Goal: Task Accomplishment & Management: Manage account settings

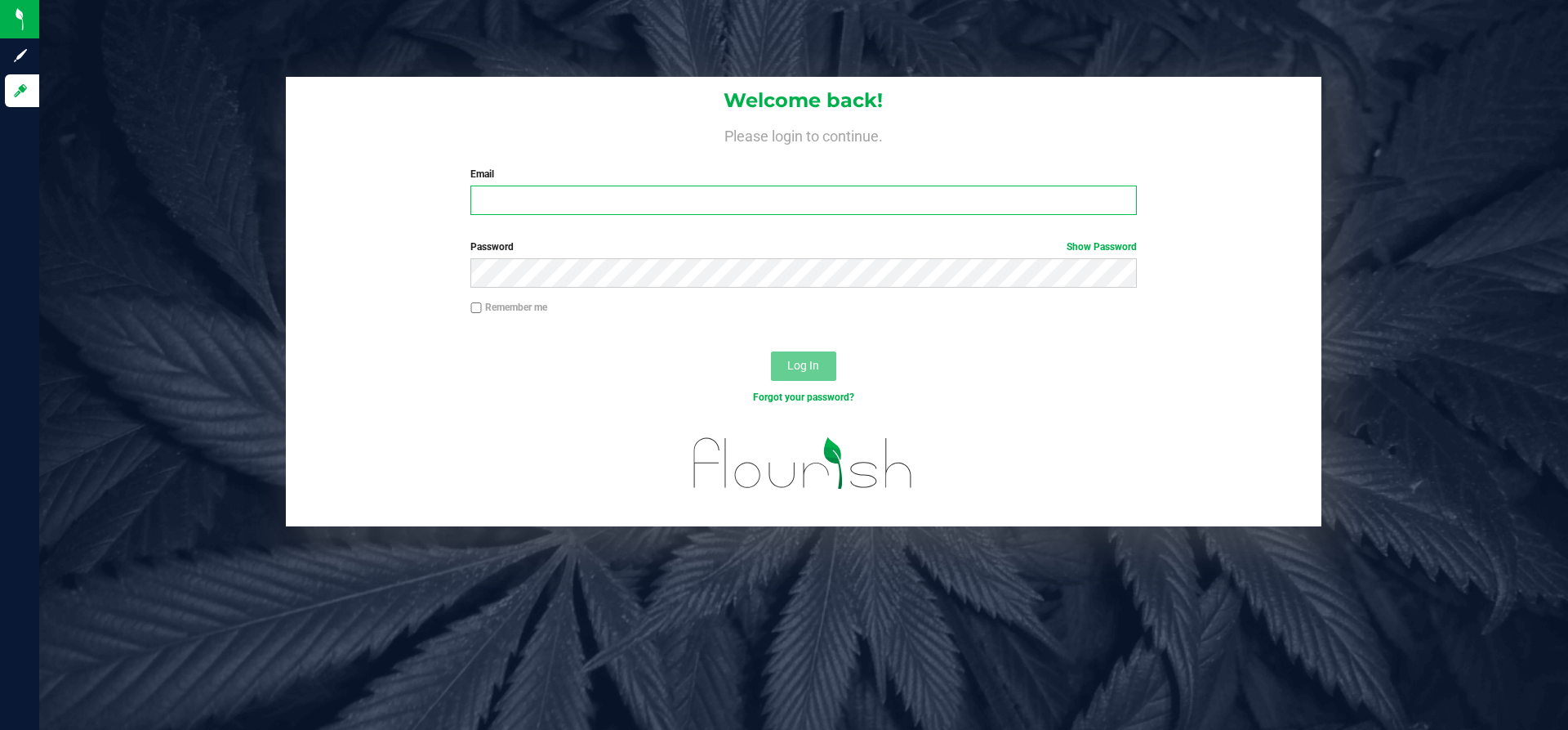
click at [647, 193] on input "Email" at bounding box center [803, 200] width 666 height 29
type input "[PERSON_NAME][EMAIL_ADDRESS][DOMAIN_NAME]"
click at [771, 351] on button "Log In" at bounding box center [803, 366] width 66 height 29
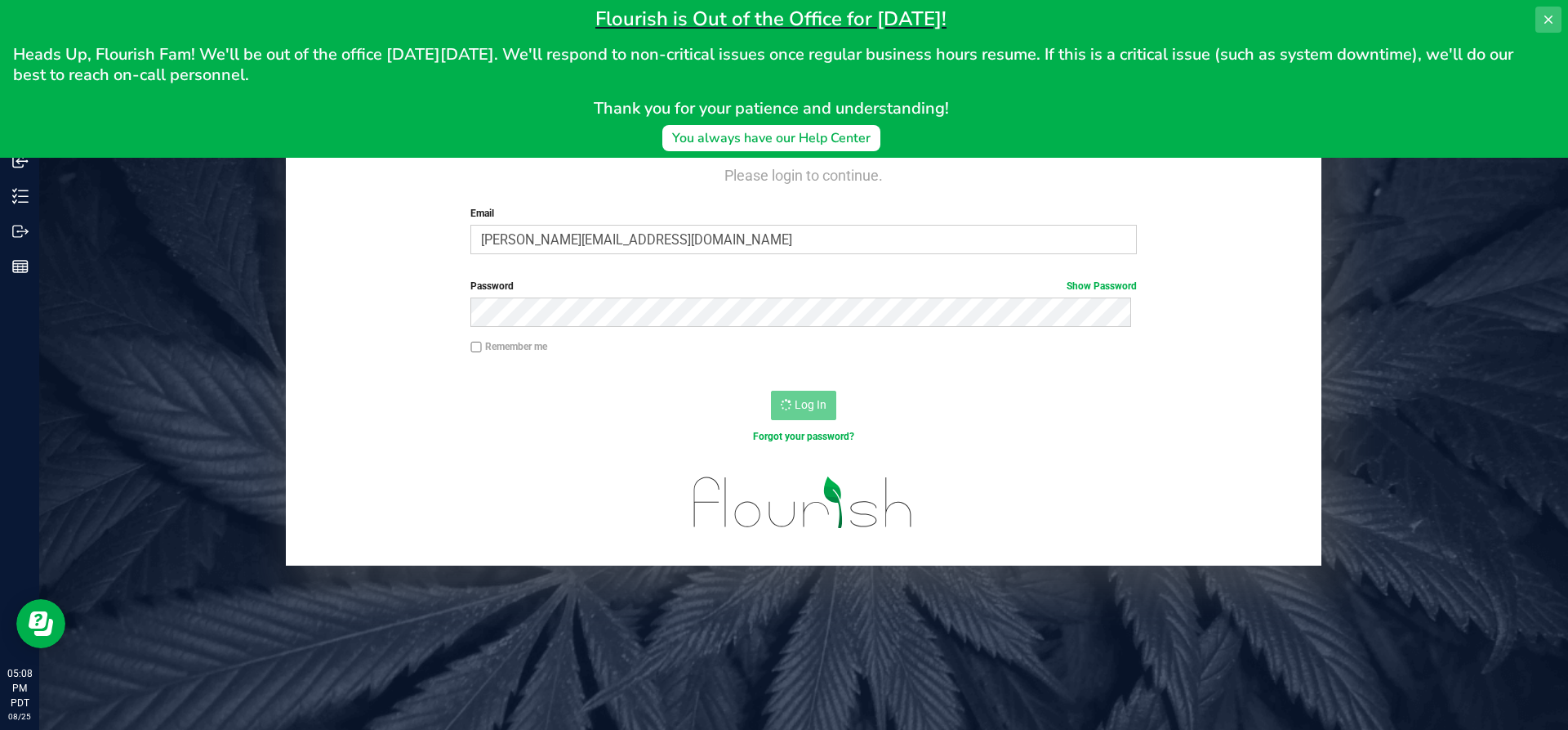
click at [1543, 15] on icon at bounding box center [1547, 19] width 13 height 13
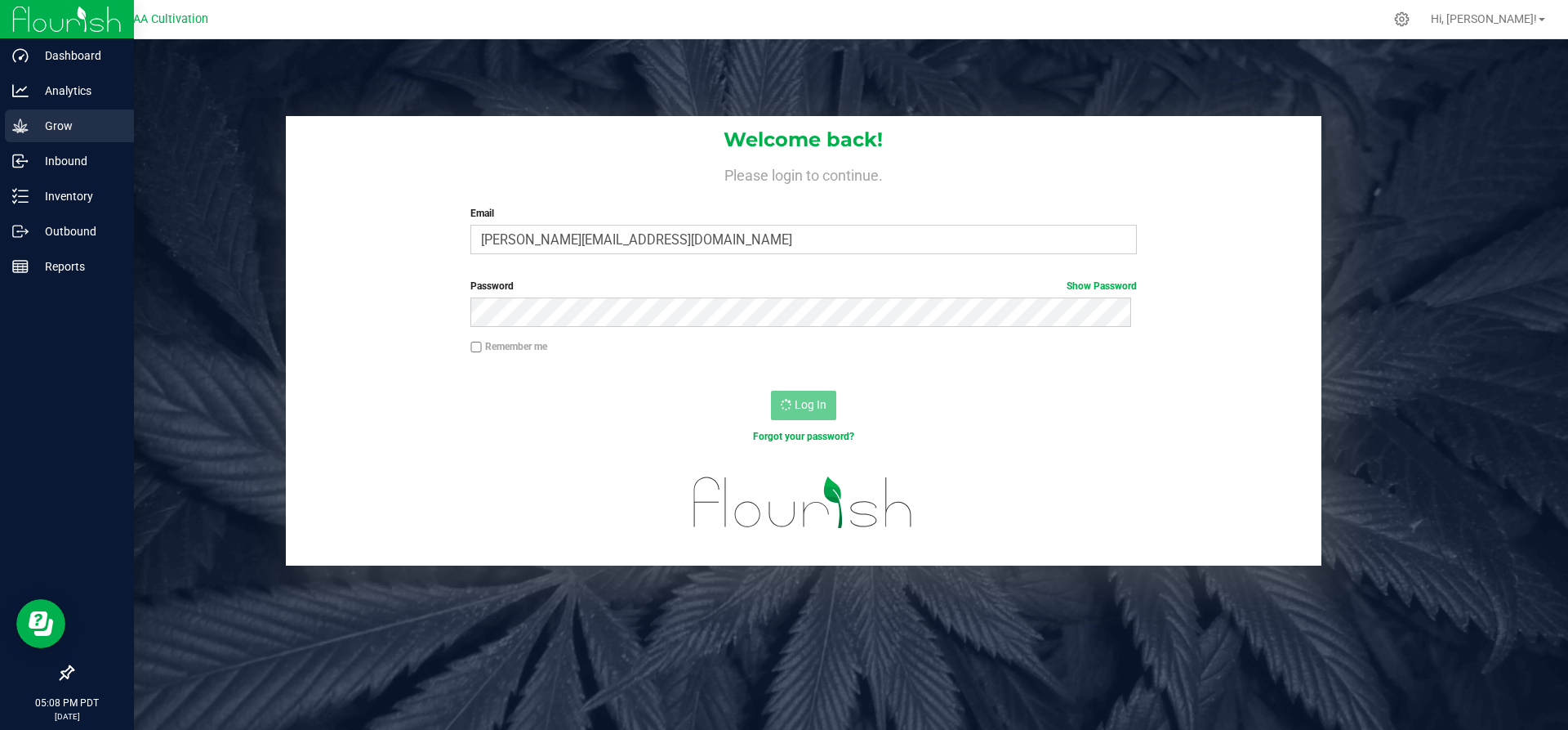
click at [64, 128] on p "Grow" at bounding box center [77, 126] width 98 height 20
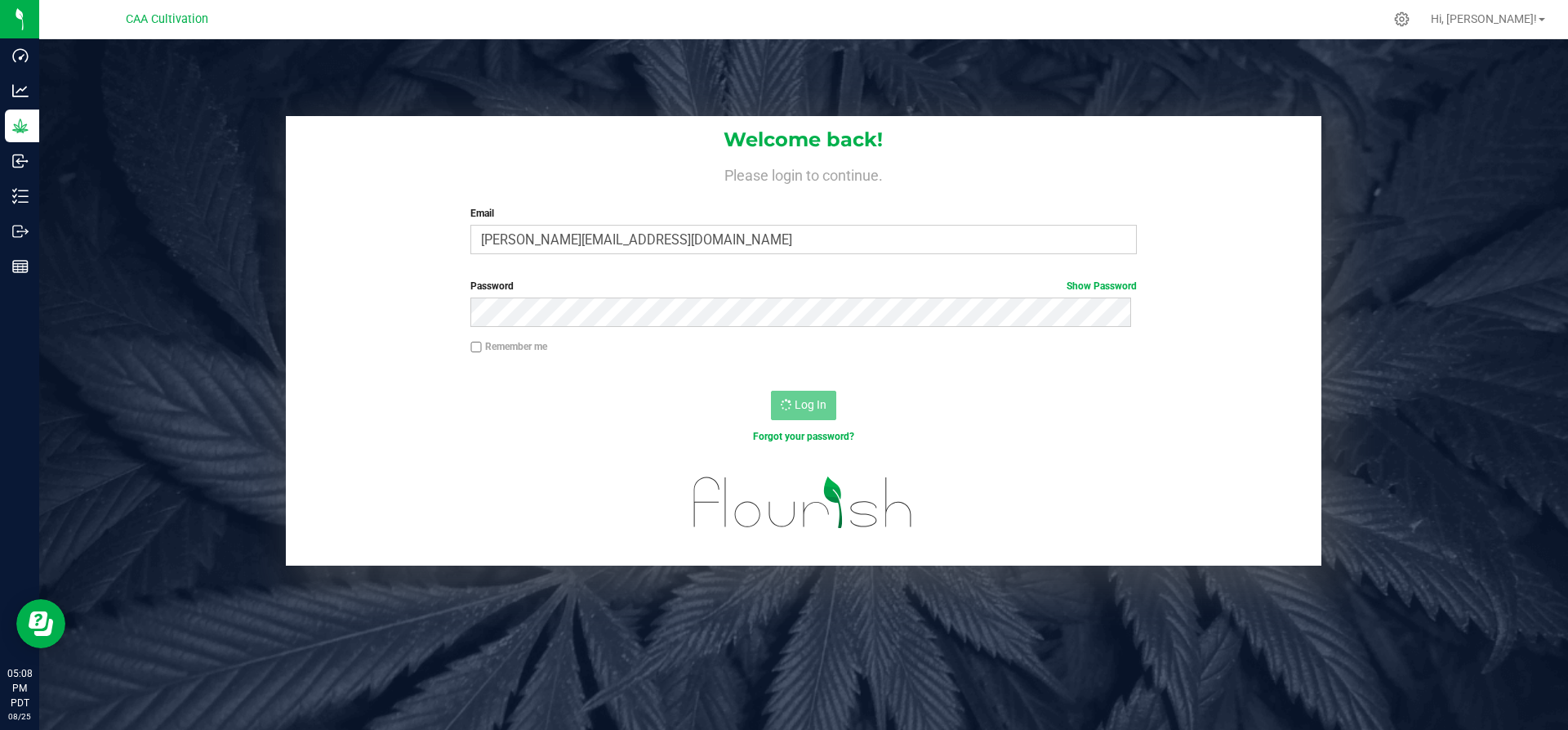
click at [1428, 173] on div "Welcome back! Please login to continue. Email a.kindschi@hotmail.com Required P…" at bounding box center [803, 340] width 1553 height 449
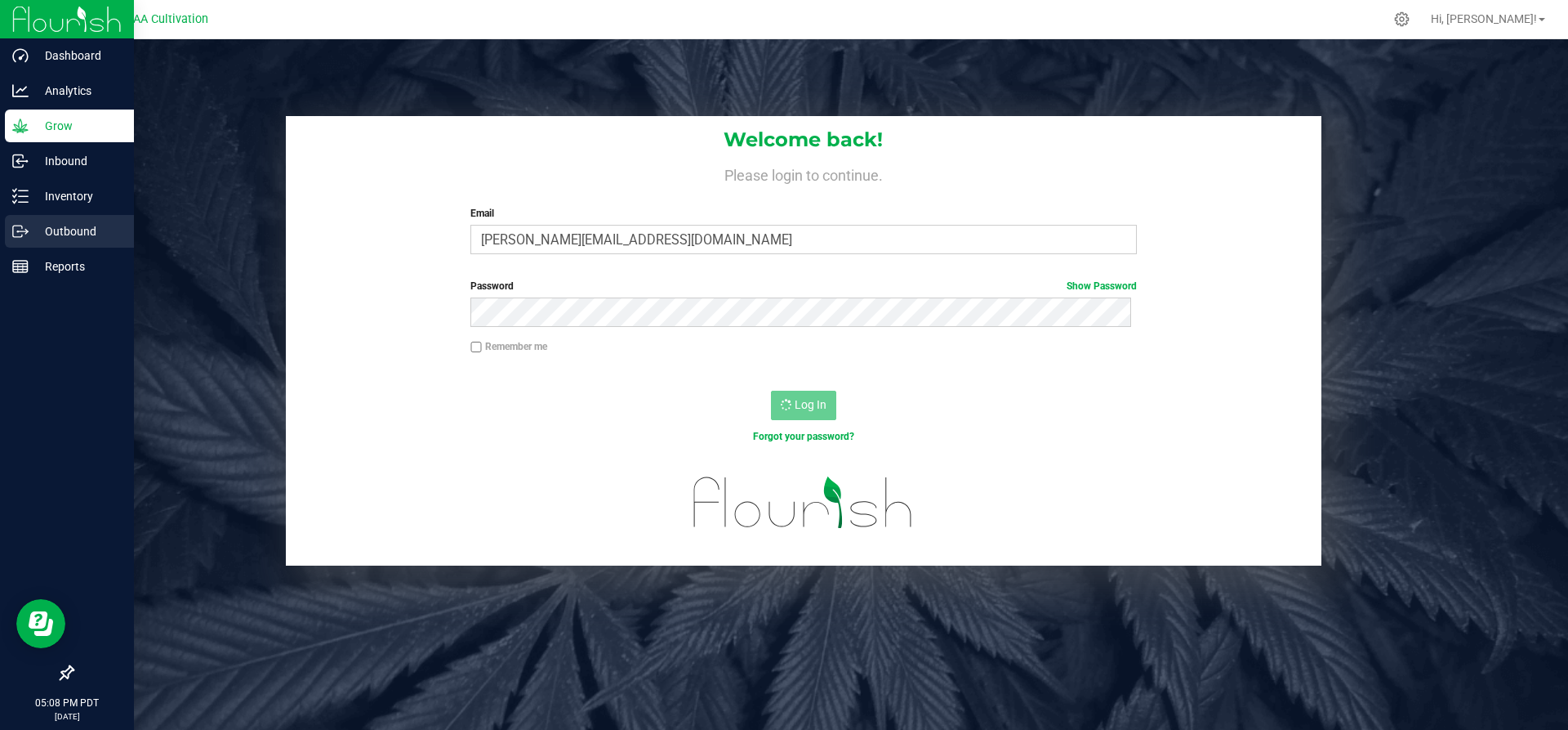
click at [66, 235] on p "Outbound" at bounding box center [77, 232] width 98 height 20
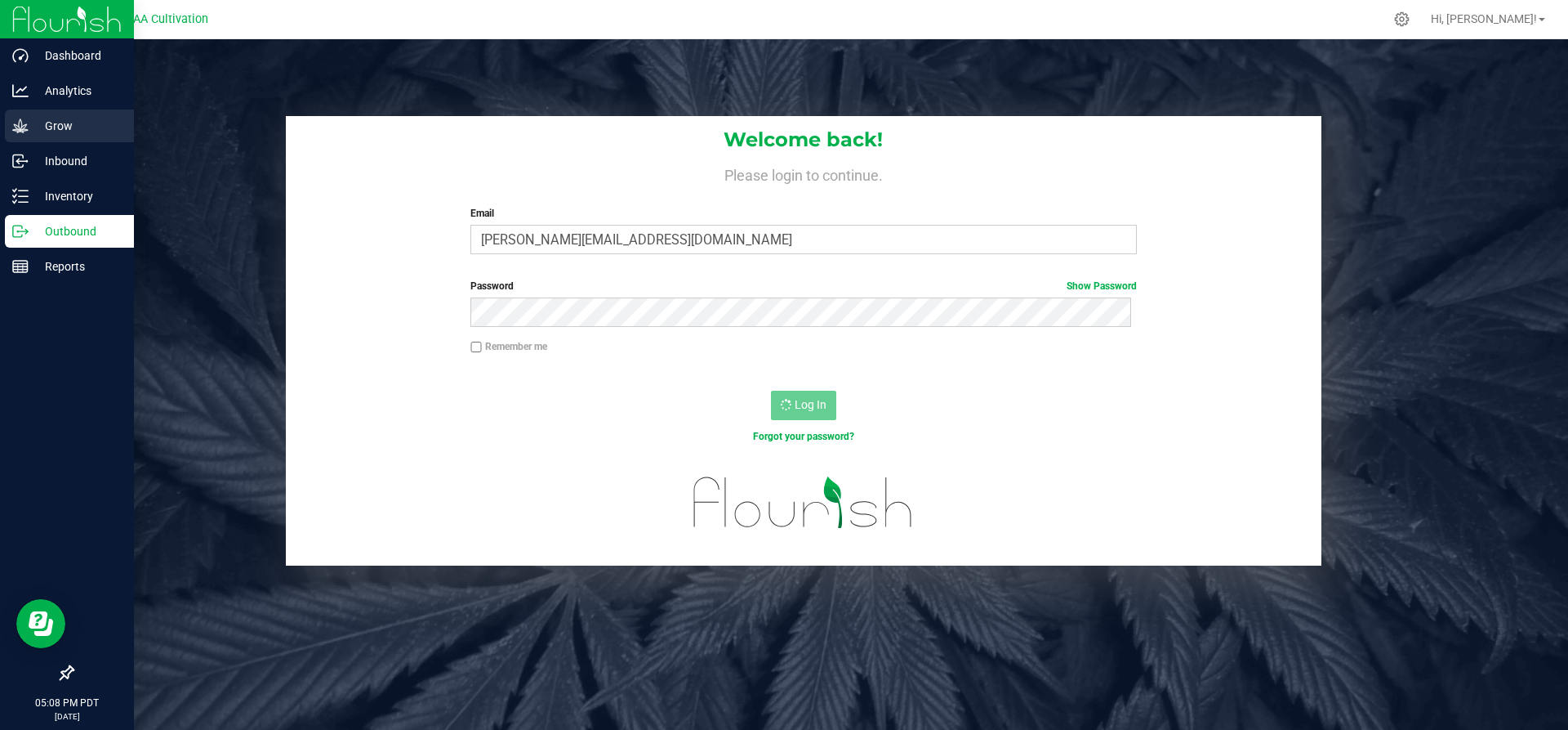
click at [72, 129] on p "Grow" at bounding box center [77, 126] width 98 height 20
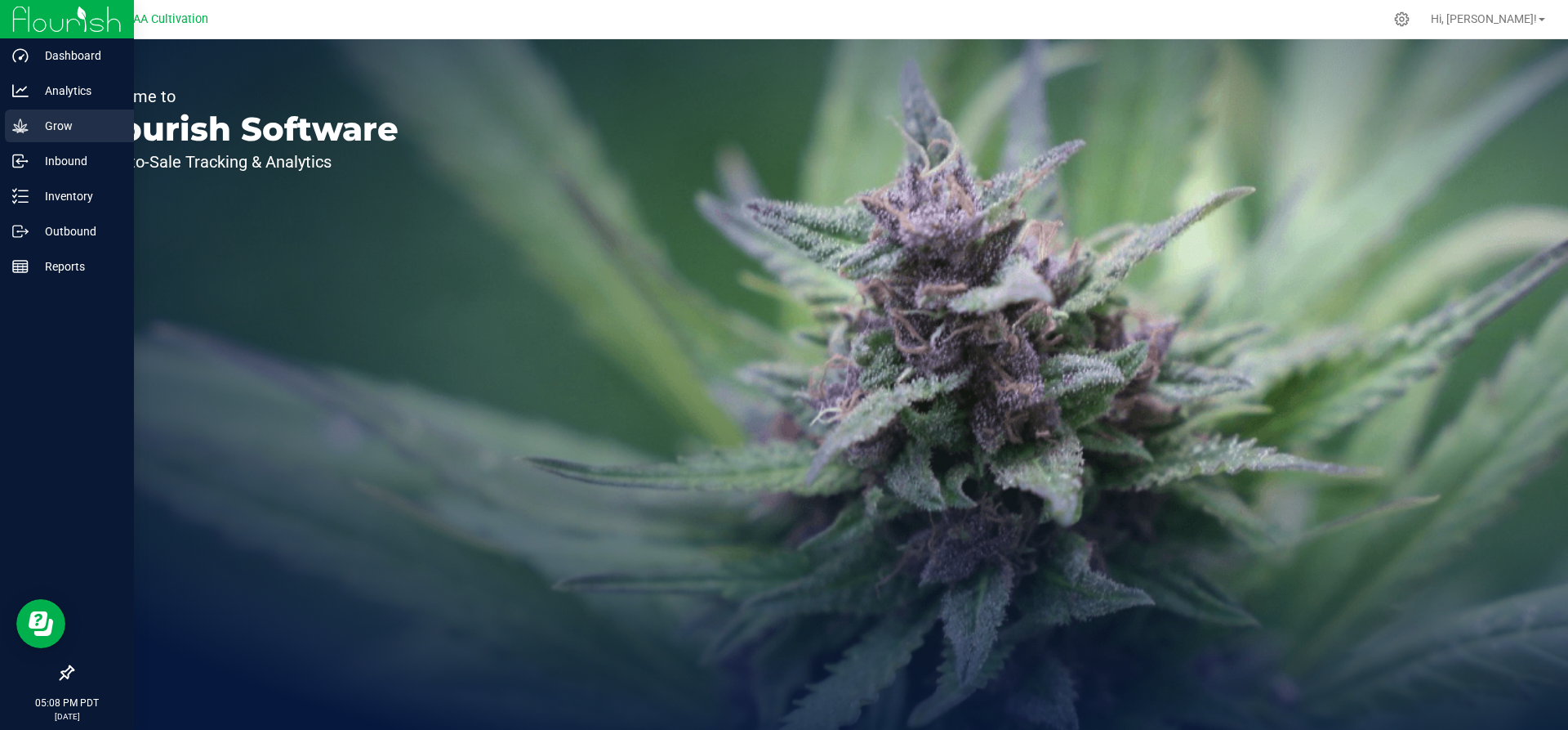
click at [50, 126] on p "Grow" at bounding box center [77, 126] width 98 height 20
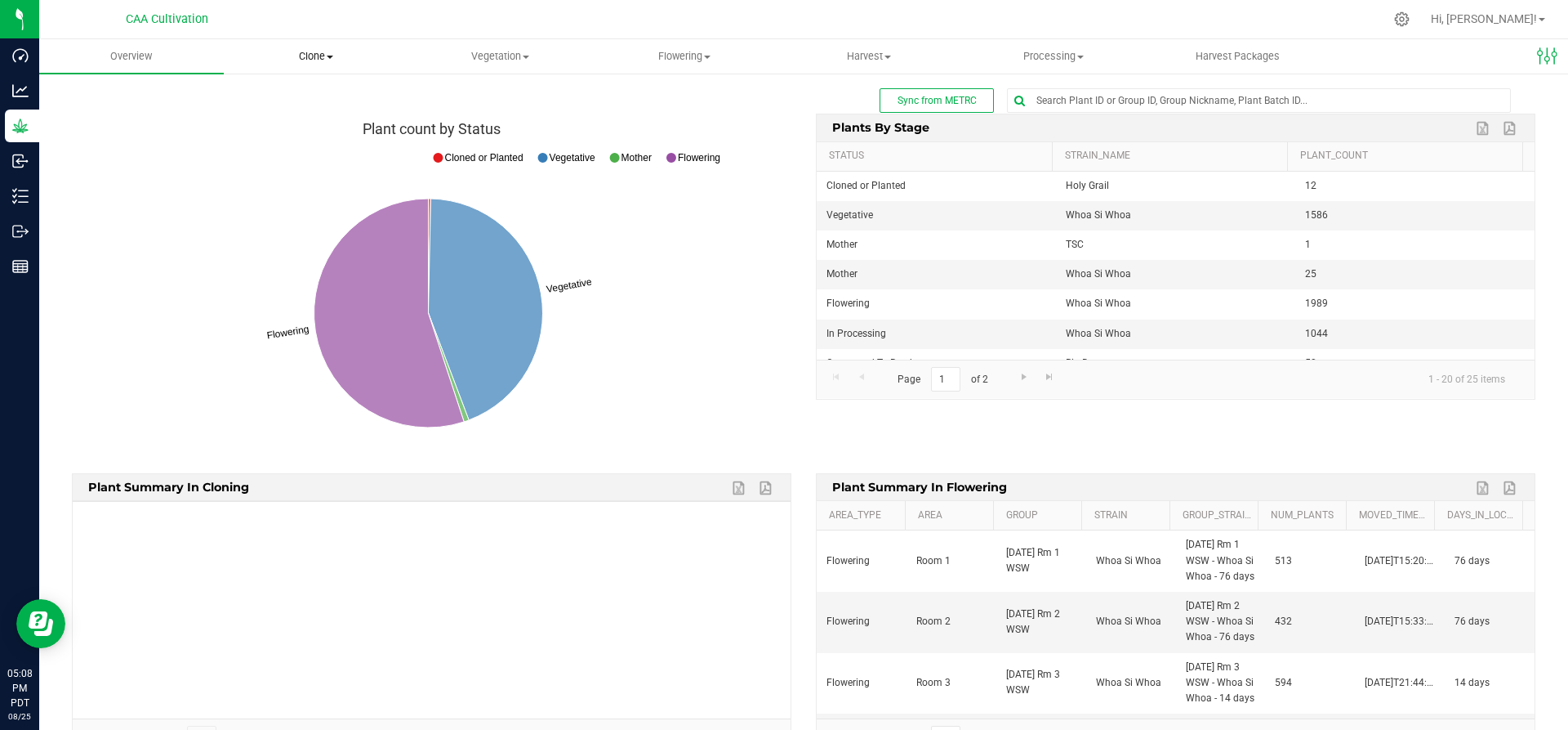
click at [328, 59] on span "Clone" at bounding box center [316, 56] width 183 height 15
click at [297, 119] on span "Cloning groups" at bounding box center [285, 118] width 124 height 14
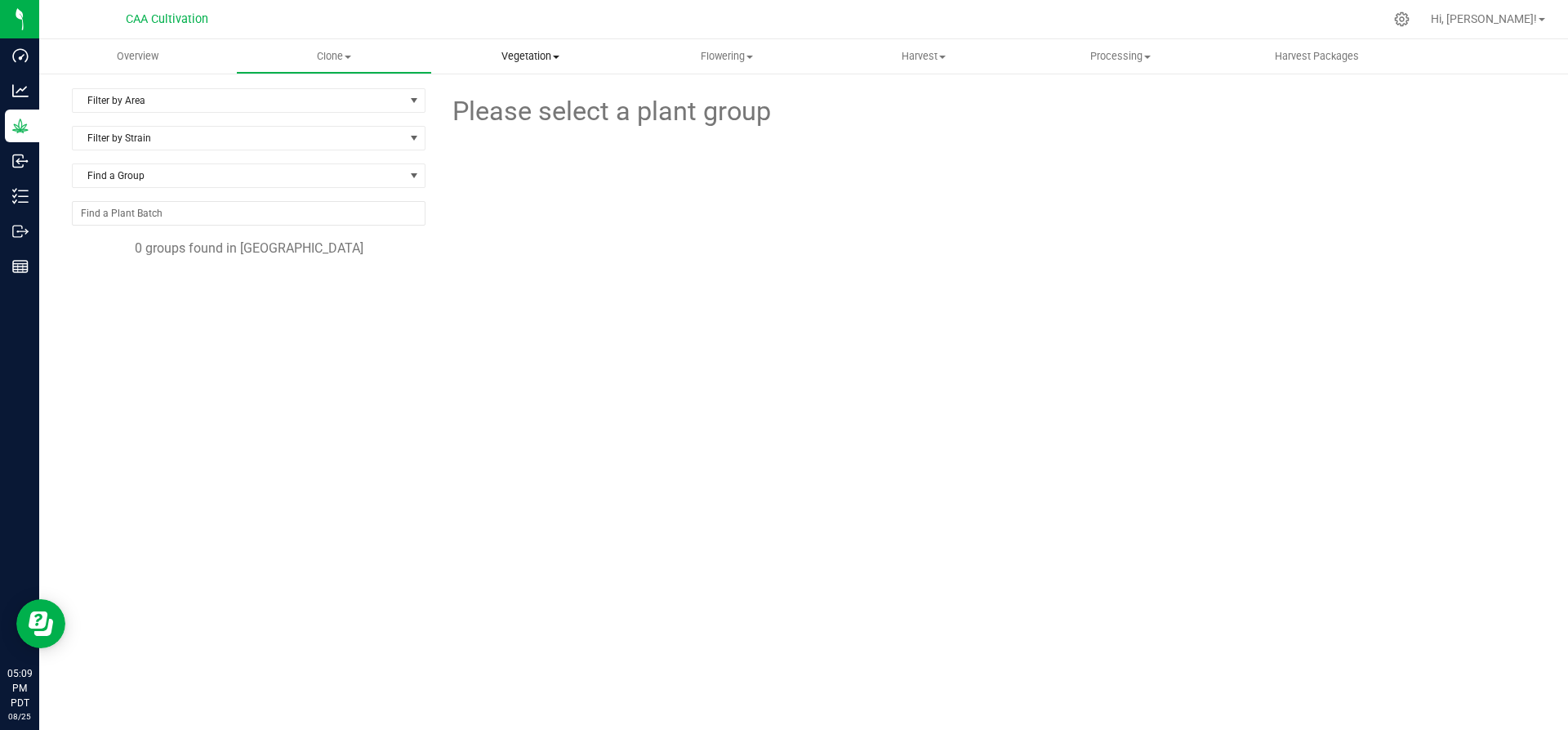
click at [551, 46] on uib-tab-heading "Vegetation Veg groups Veg plant batches Mother groups Mother plant batches Appl…" at bounding box center [530, 56] width 195 height 32
click at [517, 101] on span "Veg groups" at bounding box center [483, 98] width 104 height 14
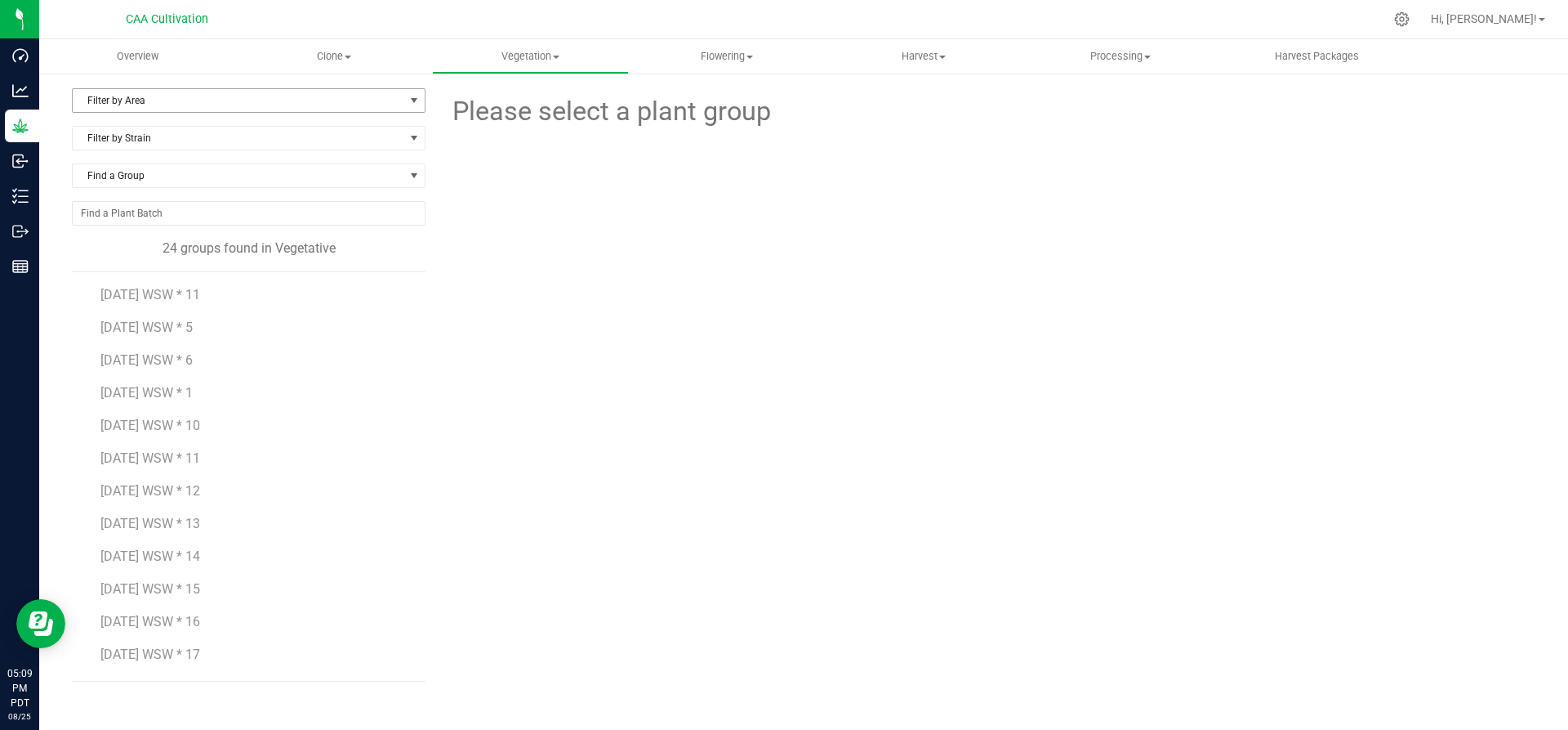
click at [241, 104] on span "Filter by Area" at bounding box center [238, 100] width 331 height 23
click at [212, 146] on li "Mother [DEMOGRAPHIC_DATA]" at bounding box center [248, 152] width 352 height 25
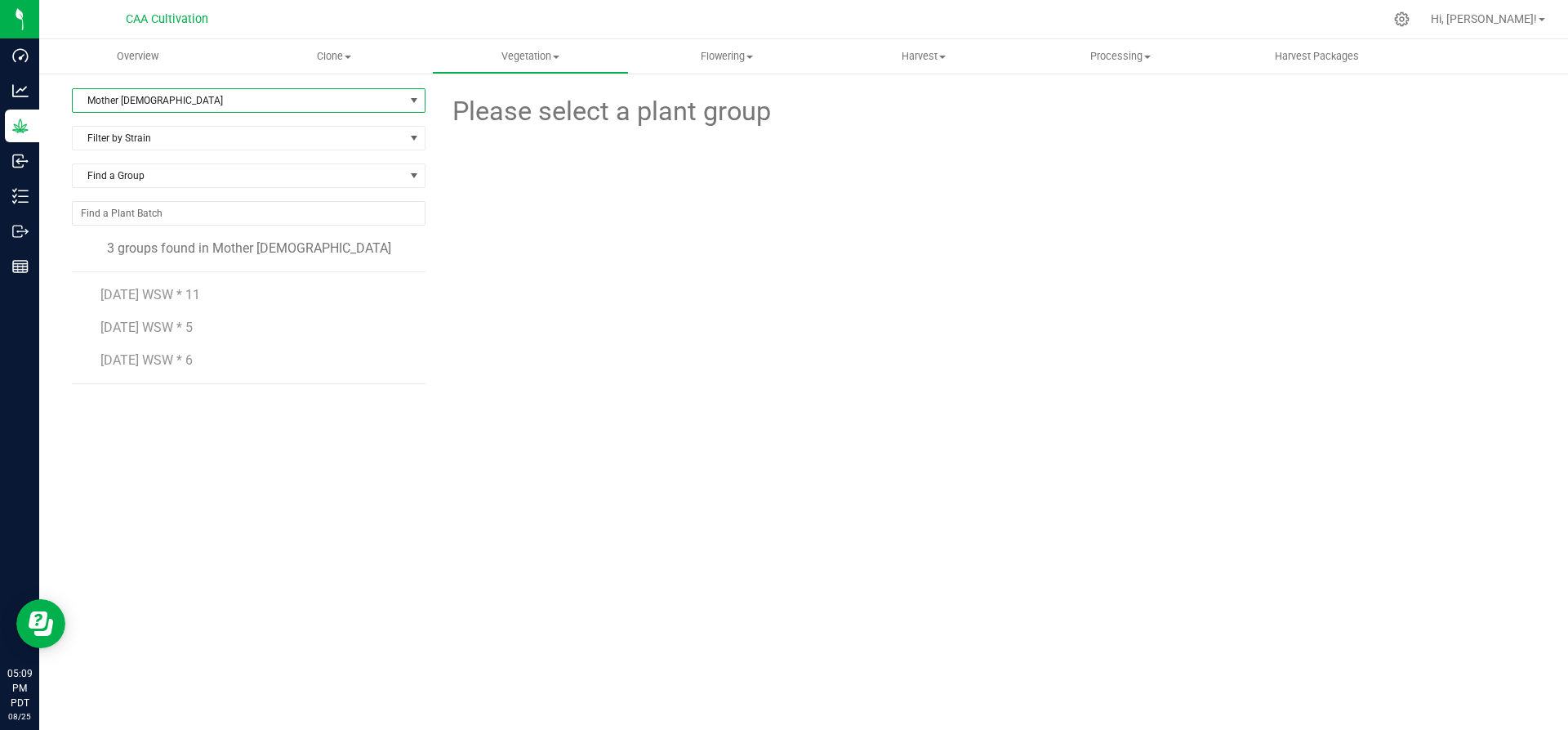
click at [231, 97] on span "Mother [DEMOGRAPHIC_DATA]" at bounding box center [238, 100] width 331 height 23
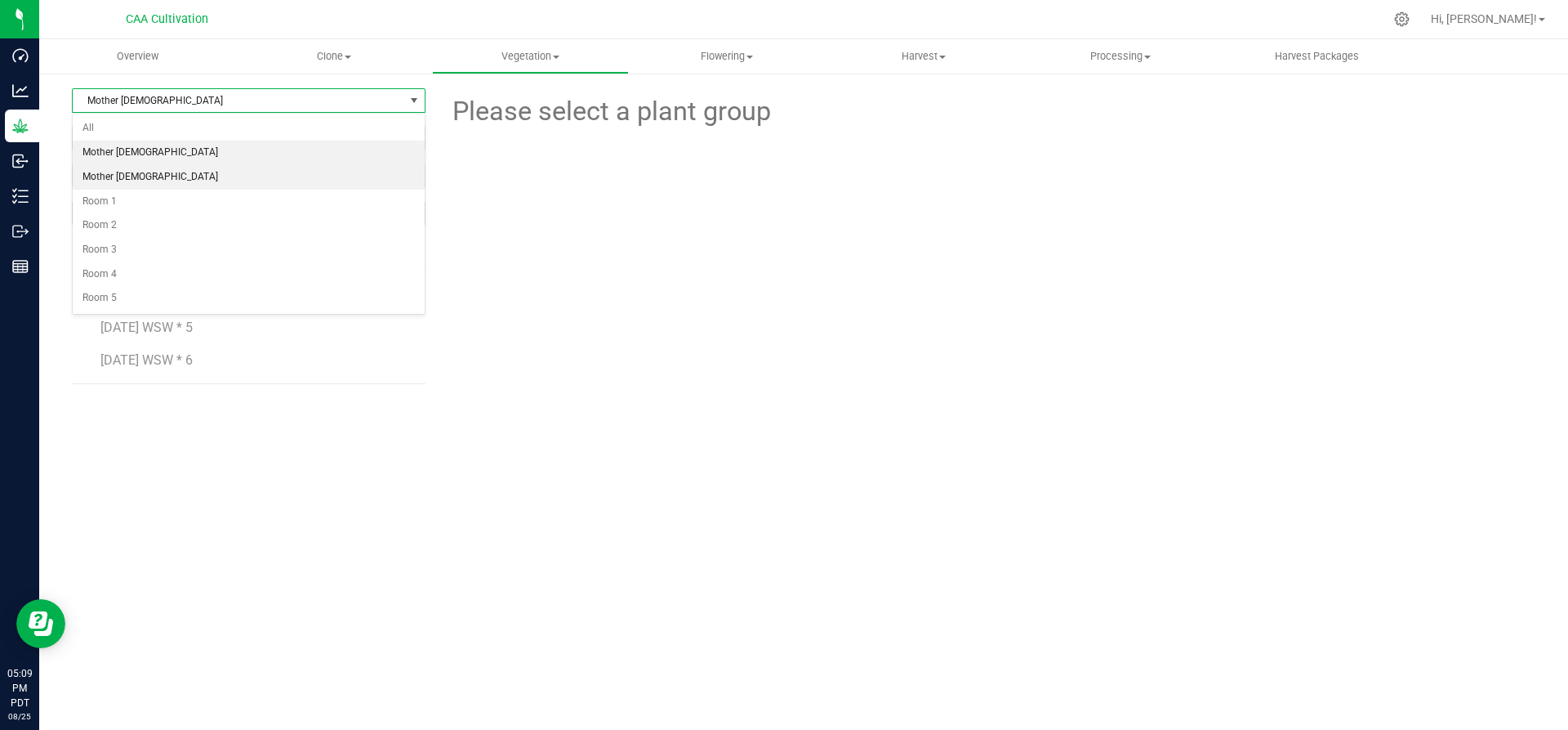
click at [212, 181] on li "Mother [DEMOGRAPHIC_DATA]" at bounding box center [248, 177] width 352 height 25
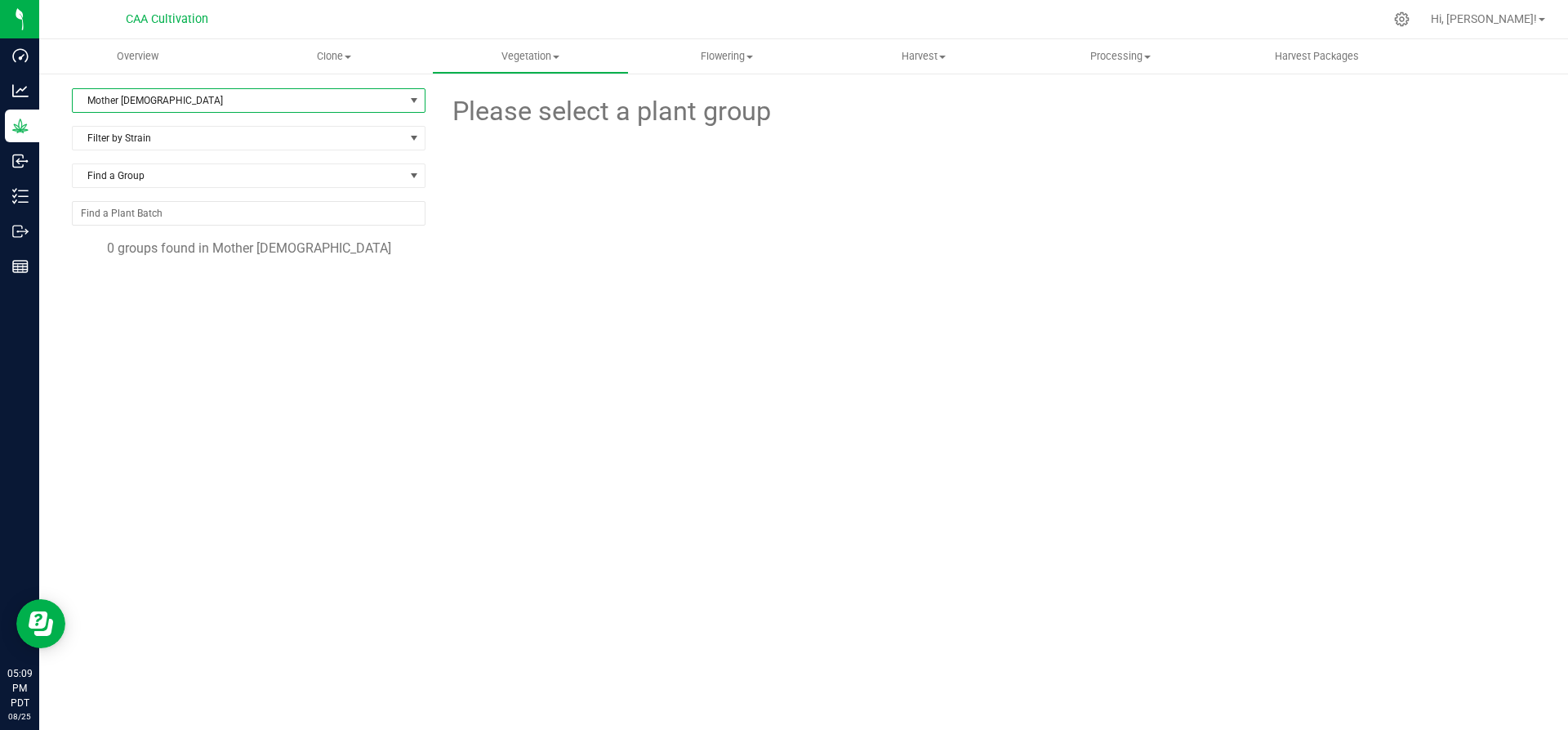
click at [231, 91] on span "Mother [DEMOGRAPHIC_DATA]" at bounding box center [238, 100] width 331 height 23
click at [184, 241] on li "Room 3" at bounding box center [248, 249] width 352 height 25
click at [272, 104] on span "Room 3" at bounding box center [238, 100] width 331 height 23
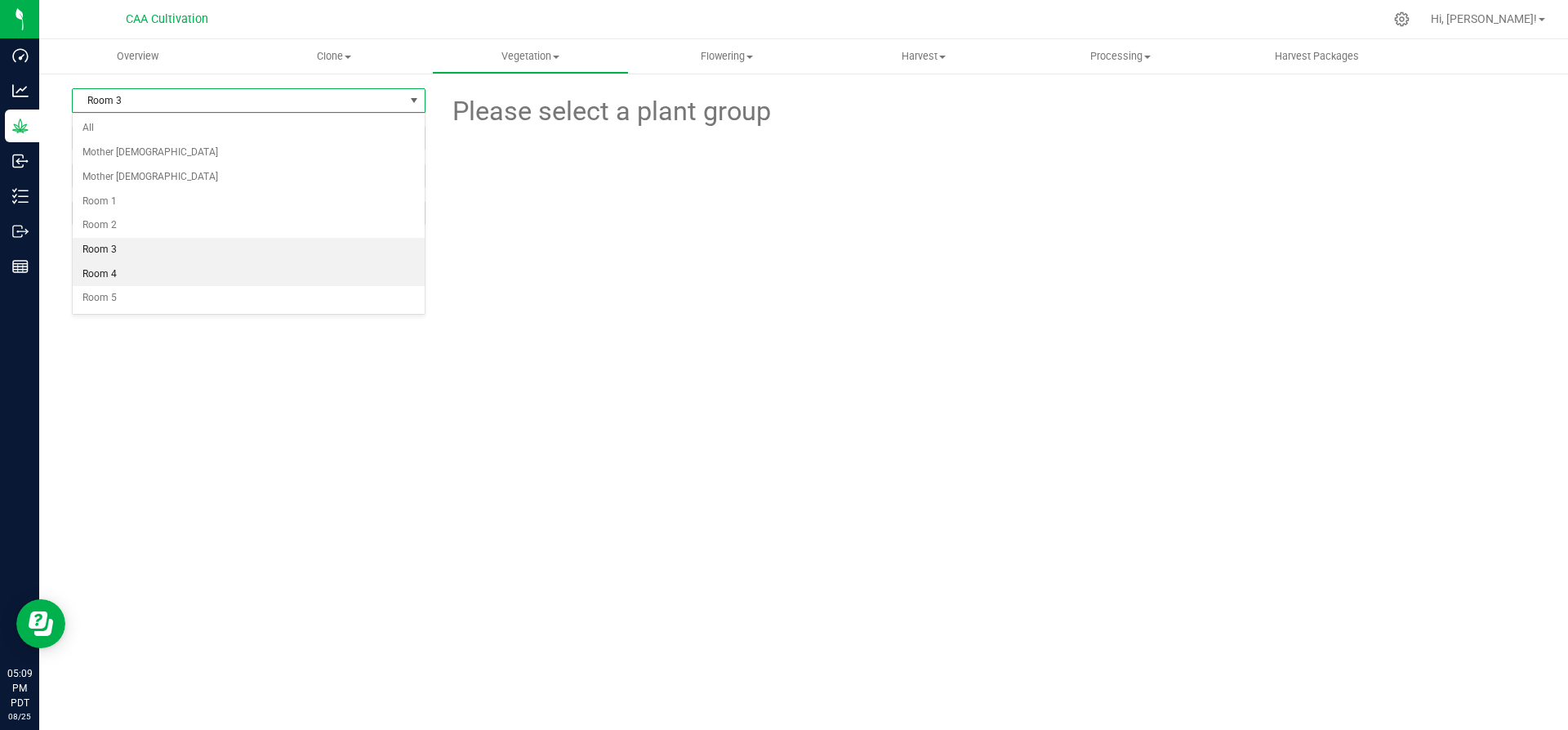
click at [183, 275] on li "Room 4" at bounding box center [248, 274] width 352 height 25
click at [231, 100] on span "Room 4" at bounding box center [238, 100] width 331 height 23
click at [175, 307] on li "Room 5" at bounding box center [248, 297] width 352 height 25
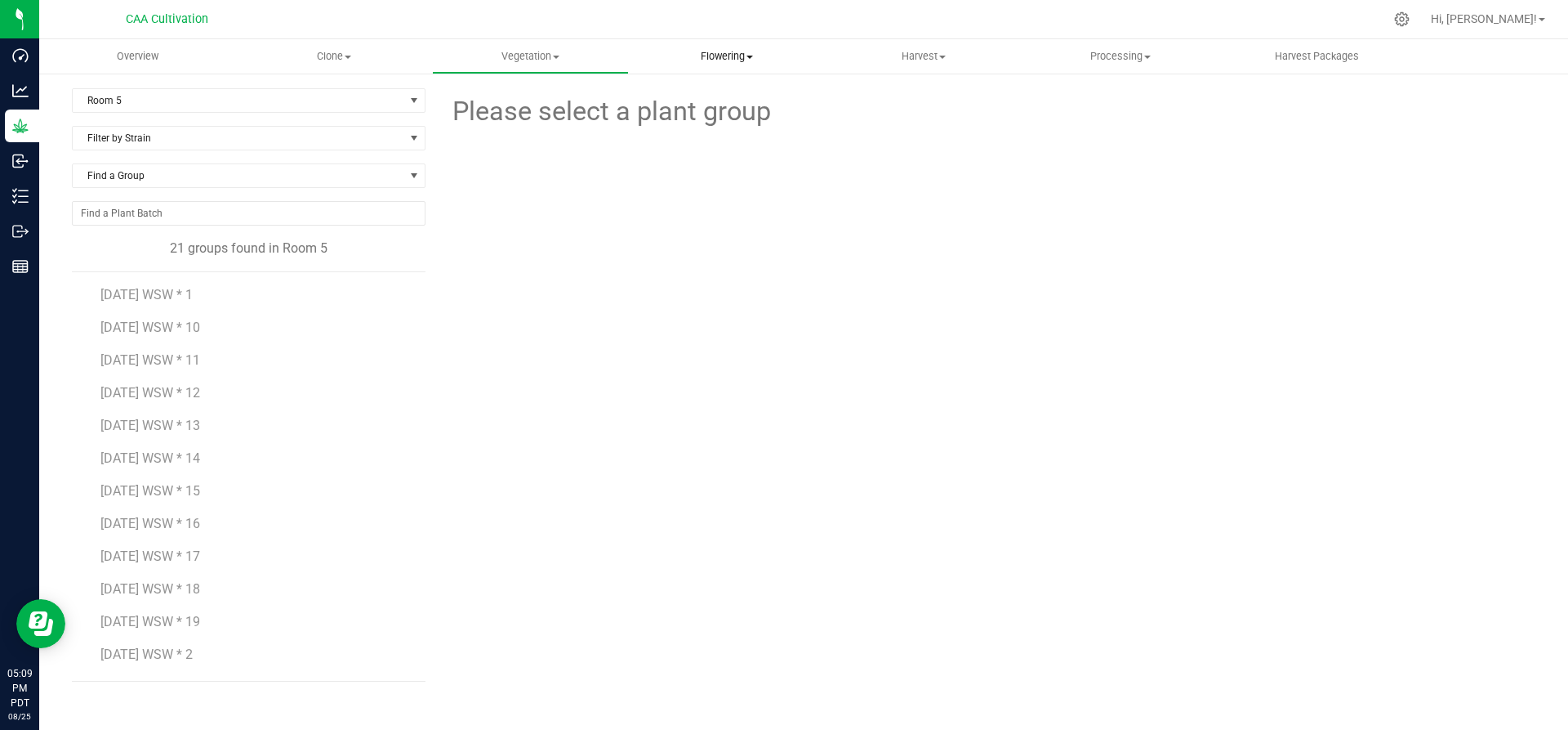
click at [749, 56] on span at bounding box center [749, 57] width 7 height 3
click at [712, 113] on span "Flowering groups" at bounding box center [696, 118] width 135 height 14
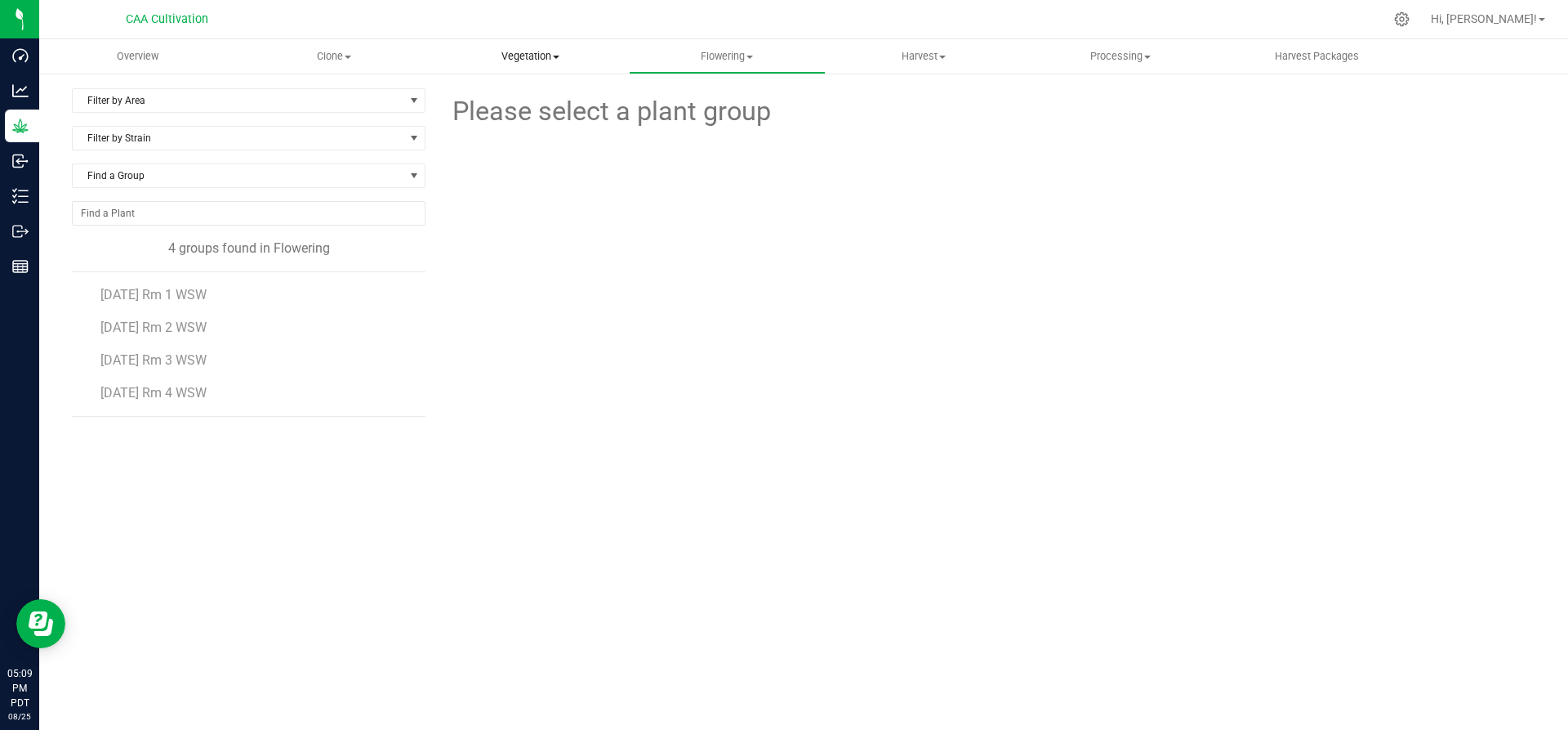
click at [556, 53] on span "Vegetation" at bounding box center [530, 56] width 195 height 15
click at [503, 93] on span "Veg groups" at bounding box center [483, 98] width 104 height 14
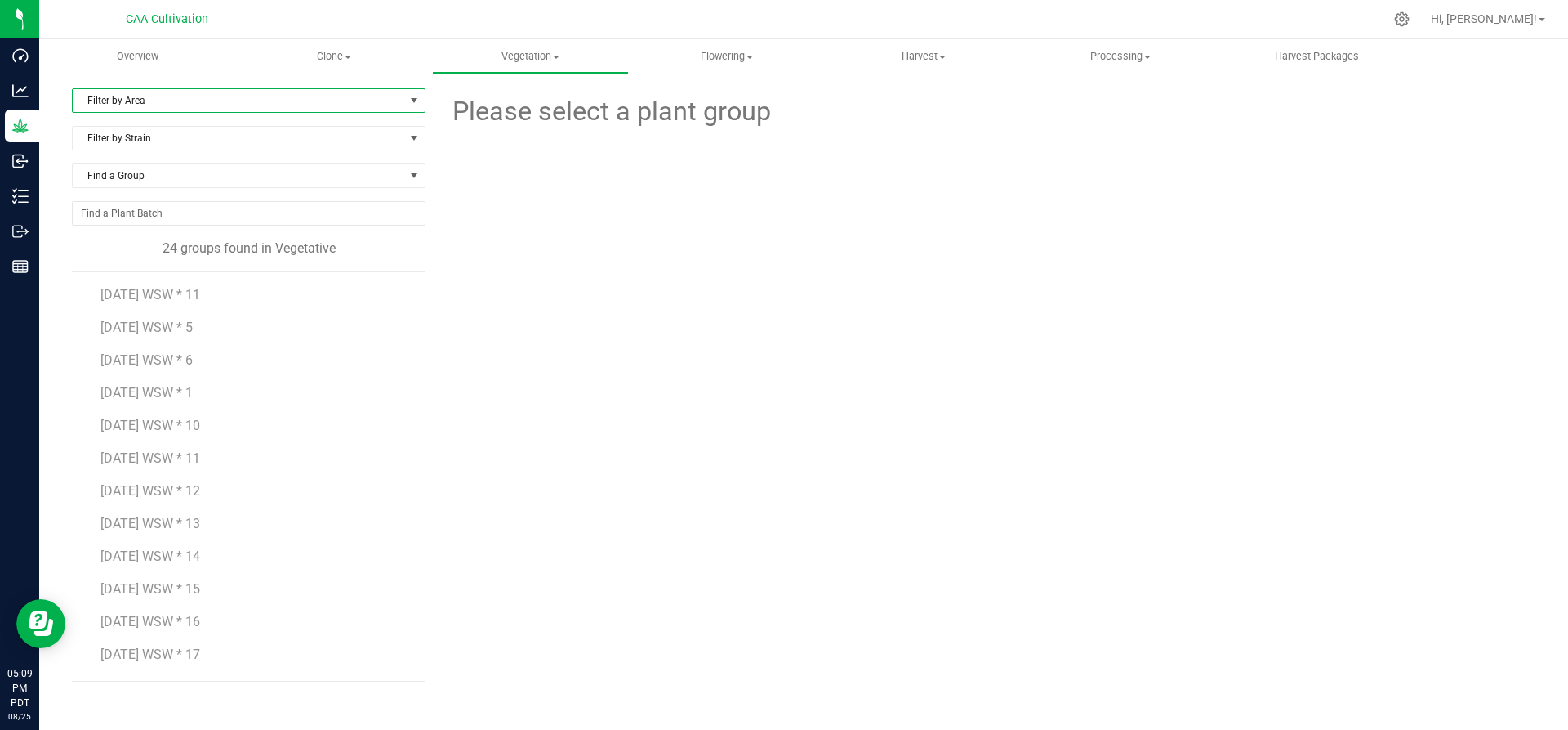
click at [178, 104] on span "Filter by Area" at bounding box center [238, 100] width 331 height 23
click at [162, 146] on li "Mother [DEMOGRAPHIC_DATA]" at bounding box center [248, 152] width 352 height 25
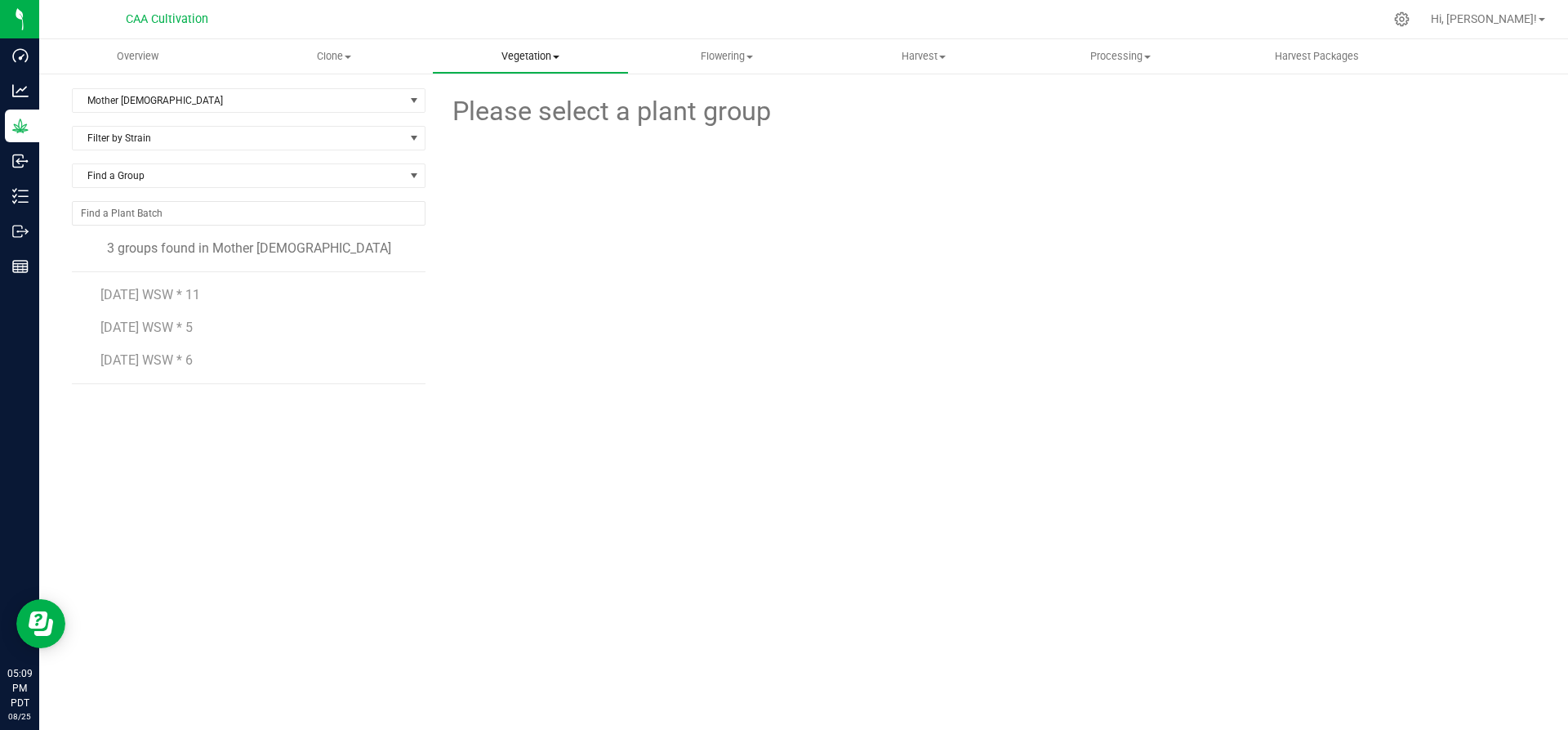
click at [531, 47] on uib-tab-heading "Vegetation Veg groups Veg plant batches Mother groups Mother plant batches Appl…" at bounding box center [530, 56] width 195 height 32
click at [531, 130] on span "Mother groups" at bounding box center [492, 137] width 122 height 14
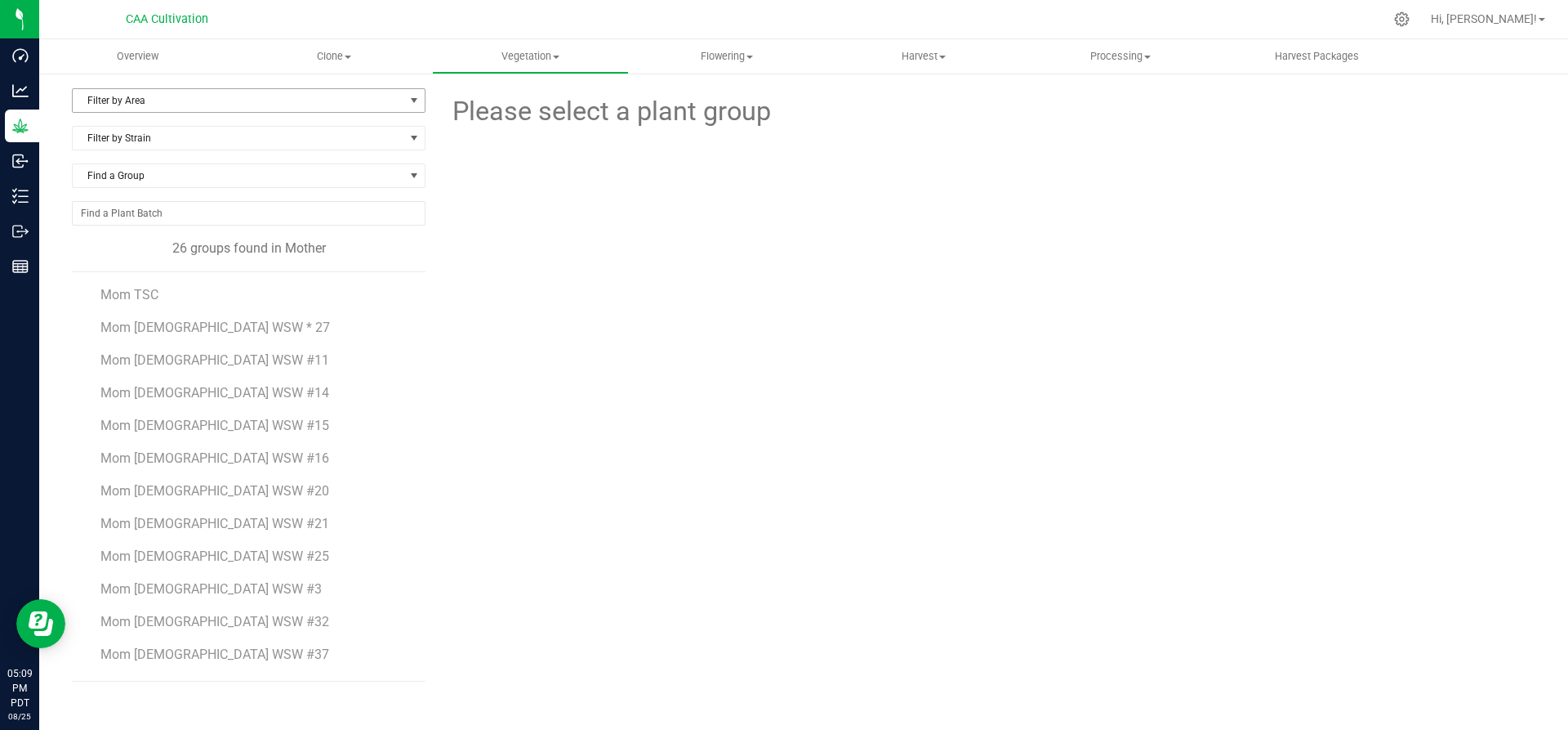
click at [249, 95] on span "Filter by Area" at bounding box center [238, 100] width 331 height 23
click at [233, 149] on li "Mother [DEMOGRAPHIC_DATA]" at bounding box center [248, 152] width 352 height 25
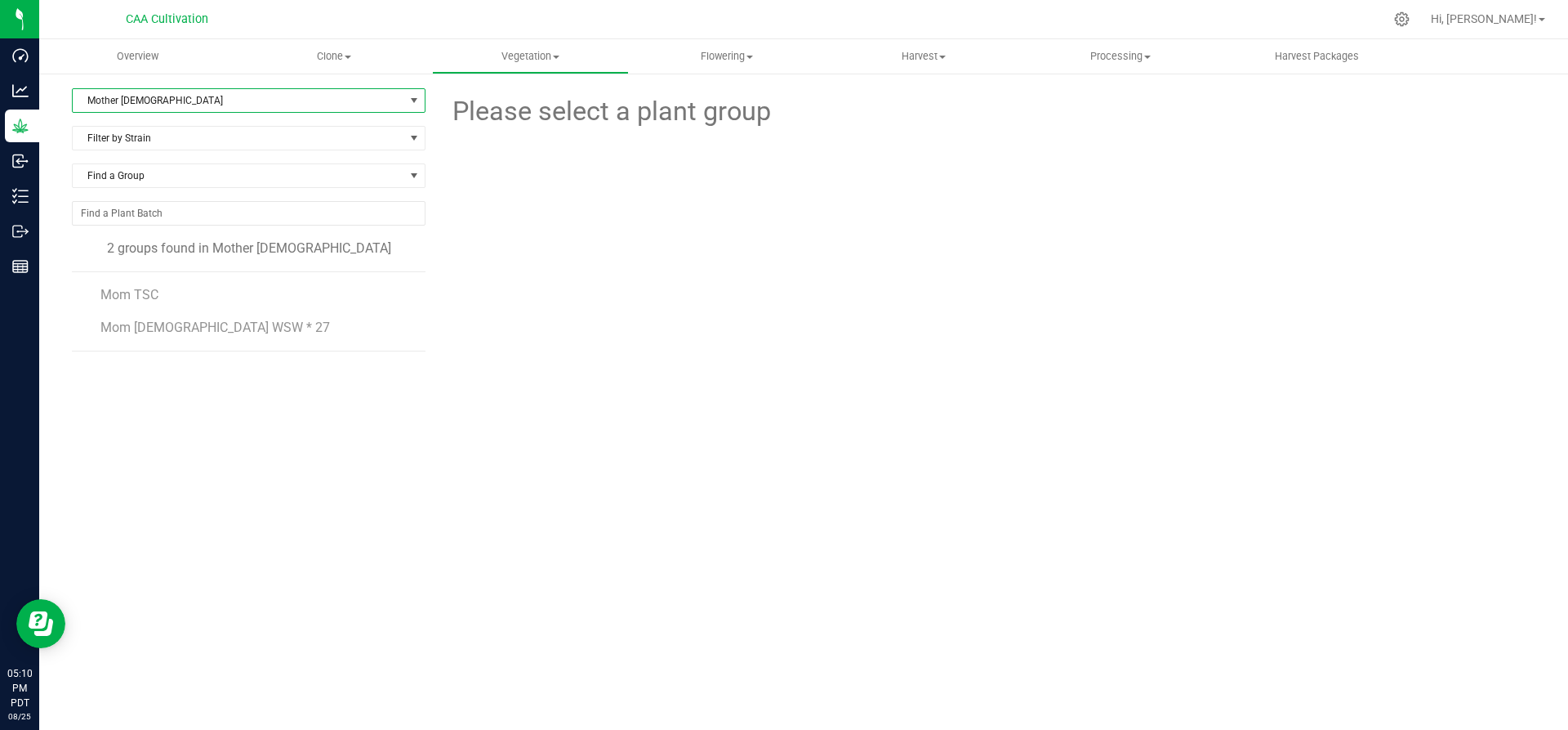
click at [228, 107] on span "Mother [DEMOGRAPHIC_DATA]" at bounding box center [238, 100] width 331 height 23
click at [209, 179] on li "Mother [DEMOGRAPHIC_DATA]" at bounding box center [248, 177] width 352 height 25
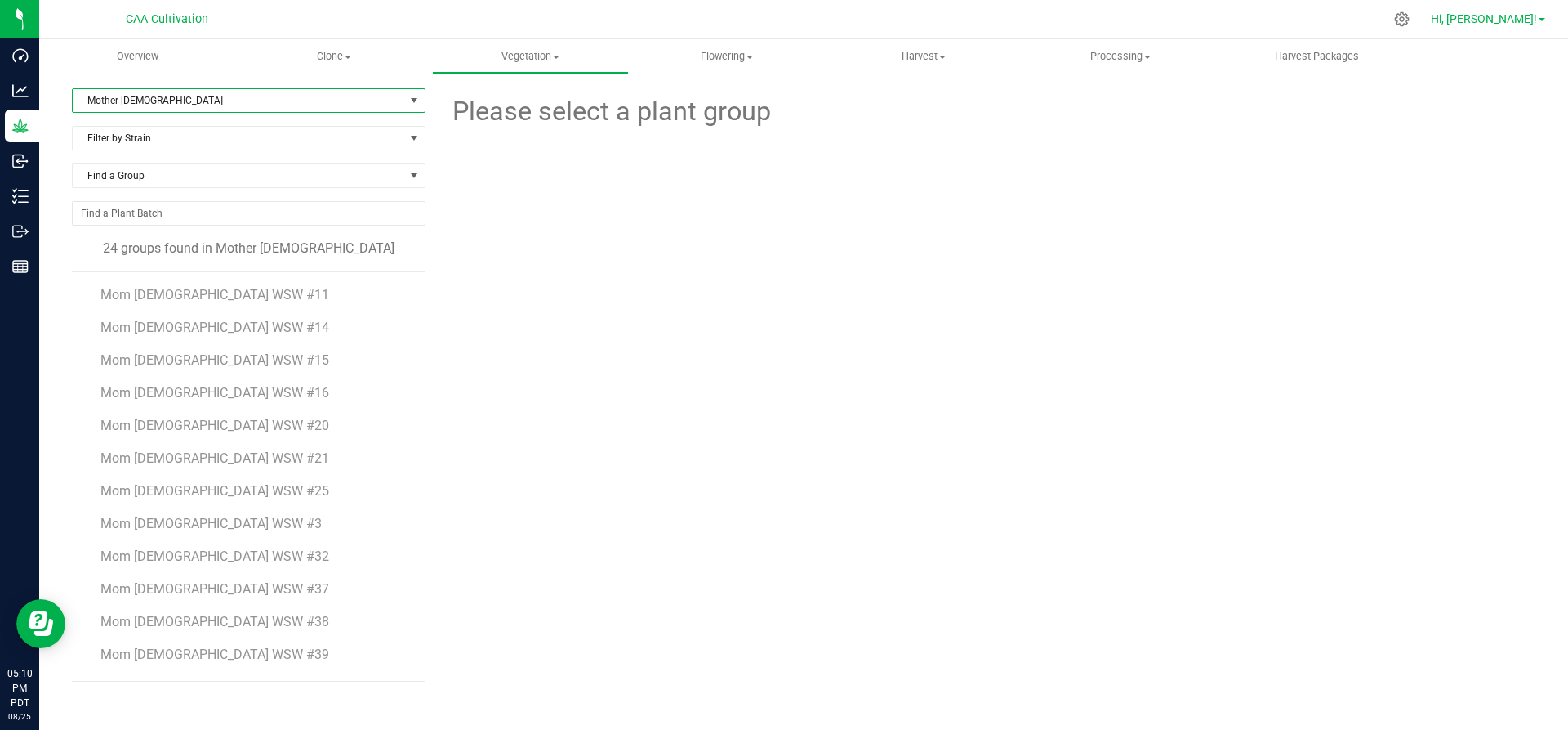
click at [1535, 18] on span "Hi, [PERSON_NAME]!" at bounding box center [1484, 18] width 106 height 13
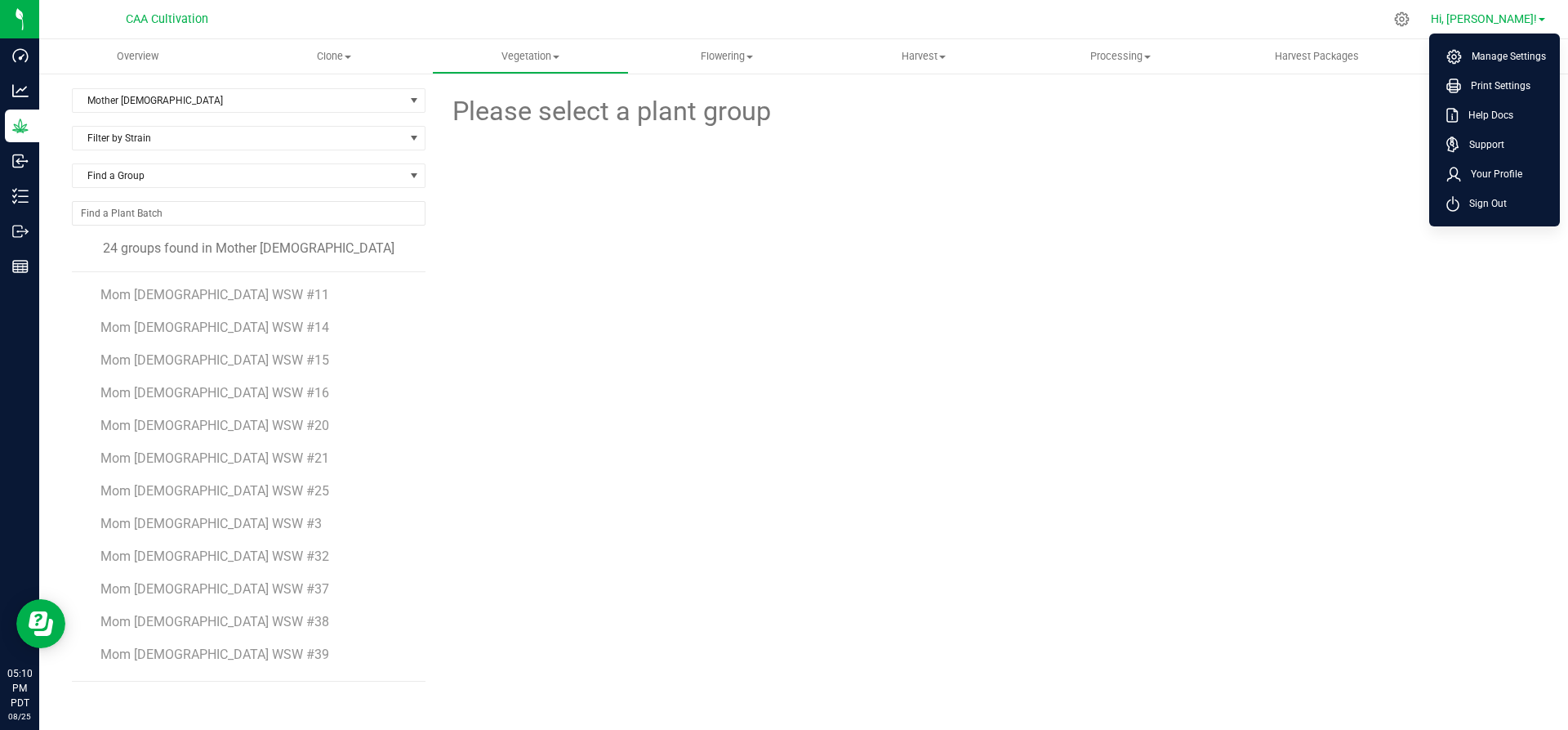
click at [1535, 18] on span "Hi, [PERSON_NAME]!" at bounding box center [1484, 18] width 106 height 13
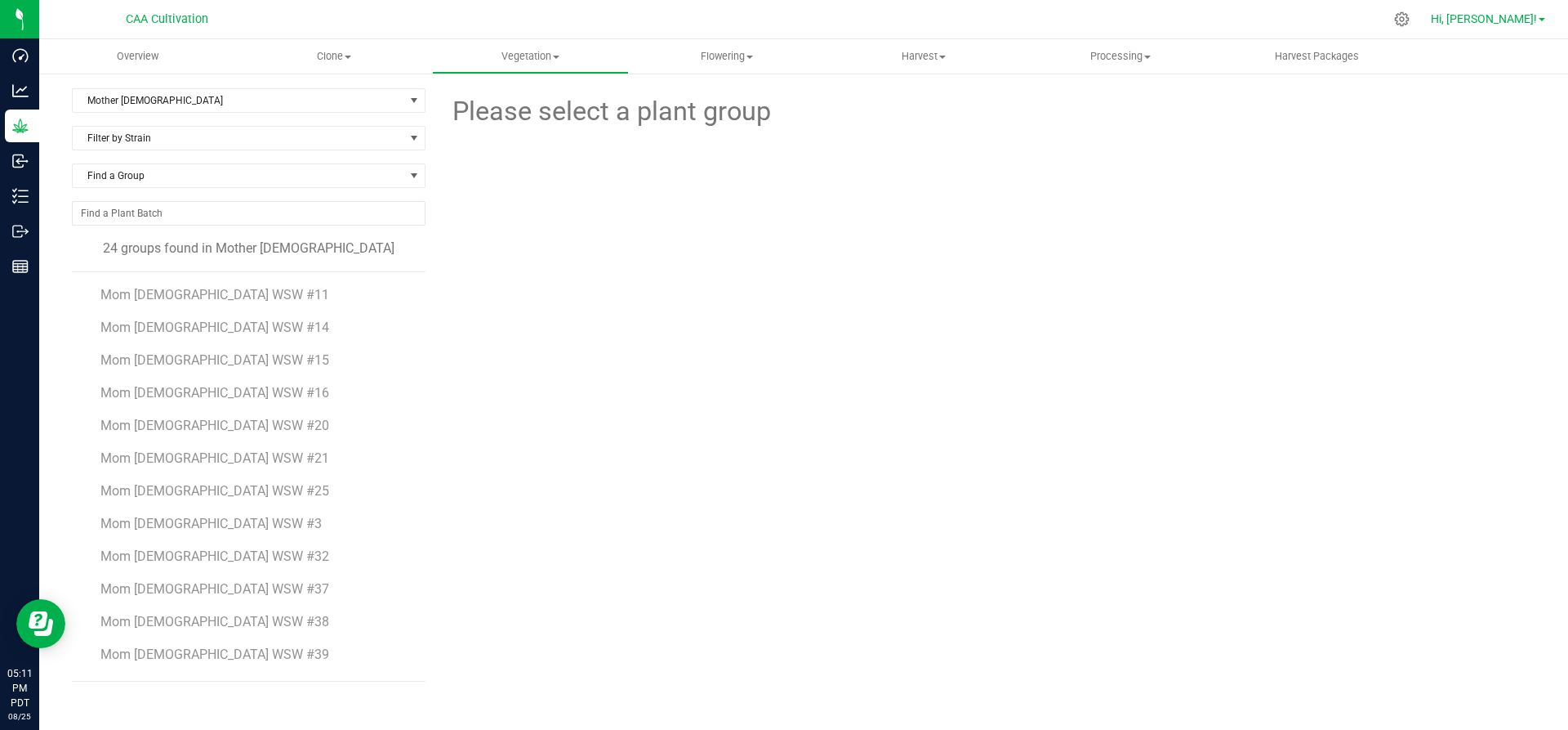
click at [1499, 18] on span "Hi, [PERSON_NAME]!" at bounding box center [1484, 18] width 106 height 13
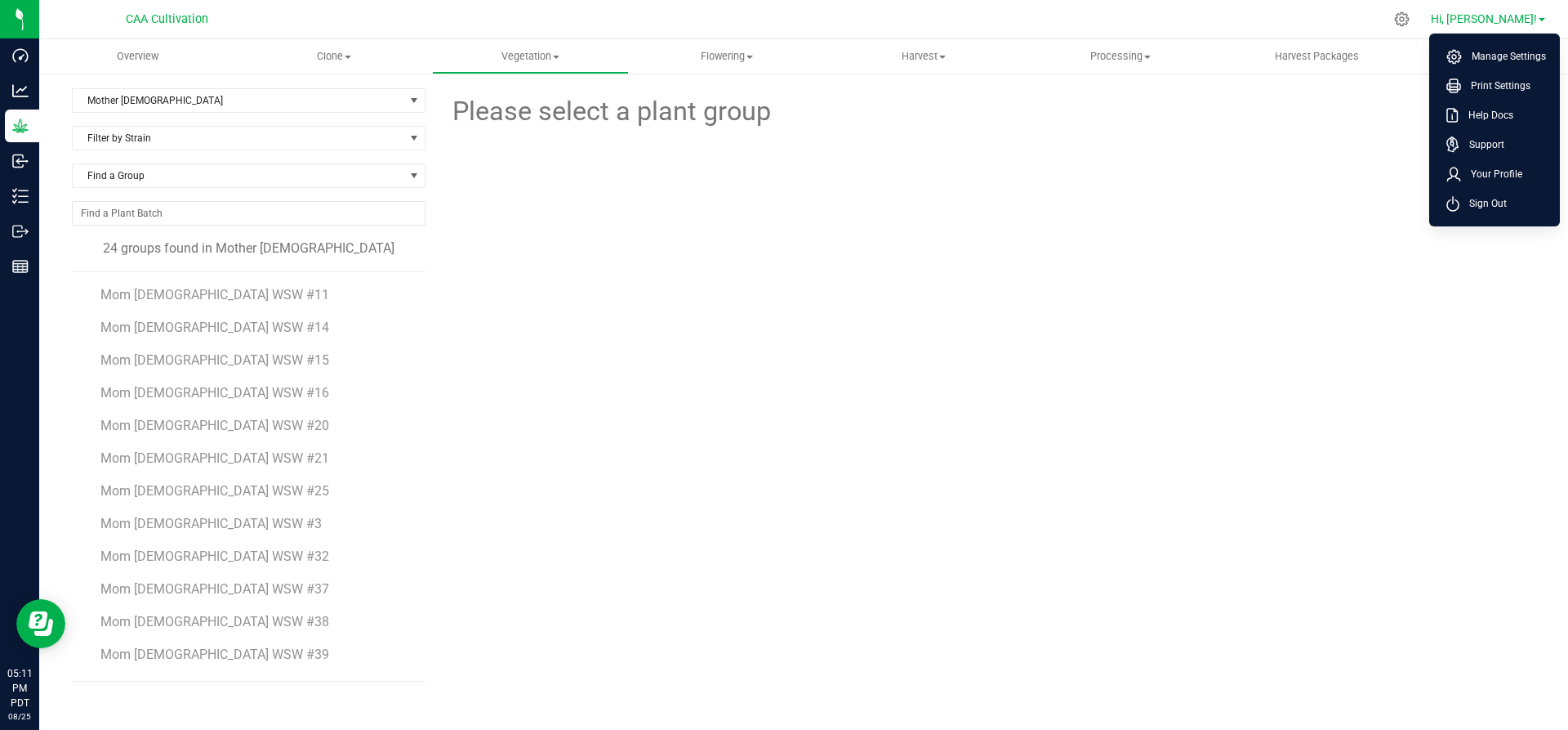
click at [1506, 21] on span "Hi, [PERSON_NAME]!" at bounding box center [1484, 18] width 106 height 13
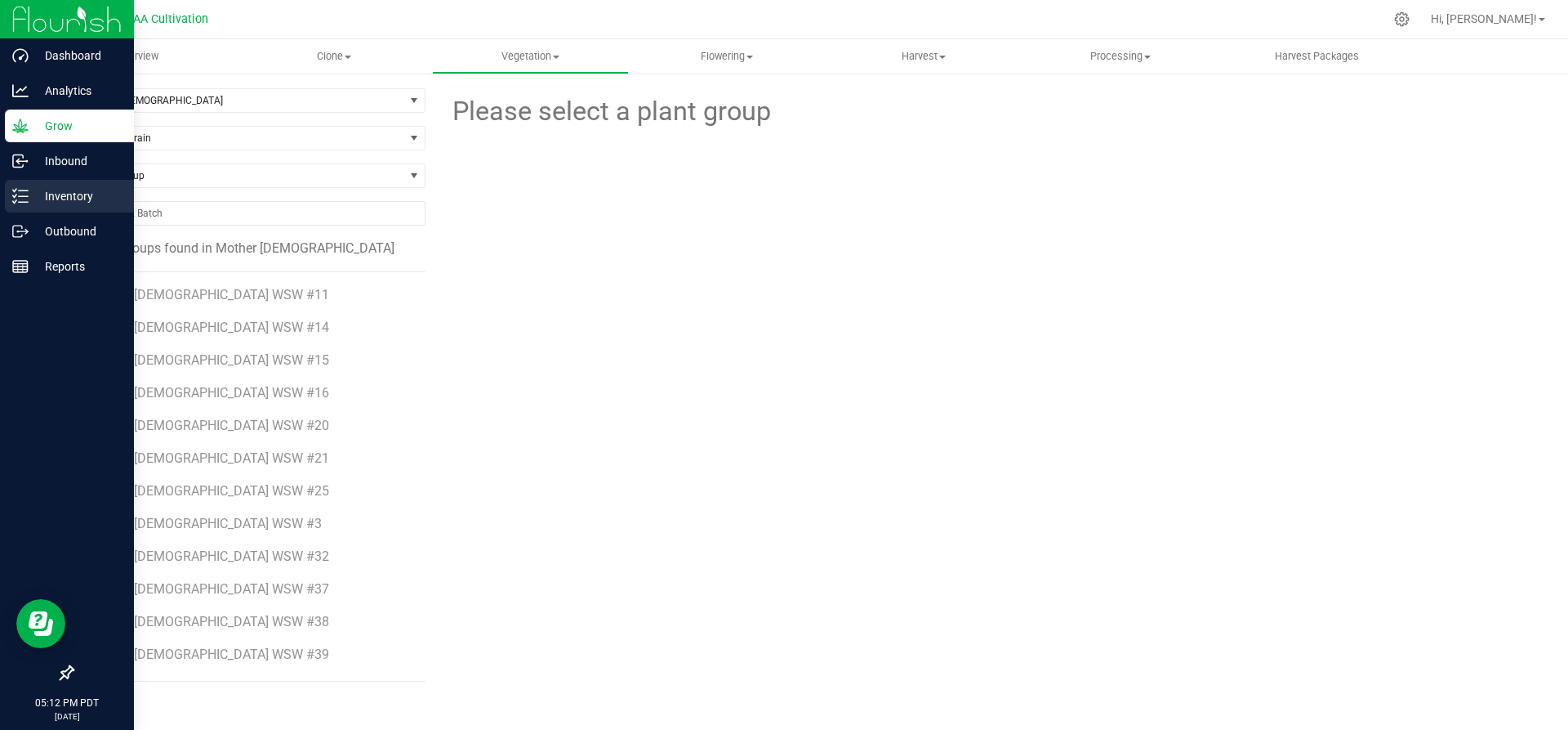
click at [62, 192] on p "Inventory" at bounding box center [77, 196] width 98 height 20
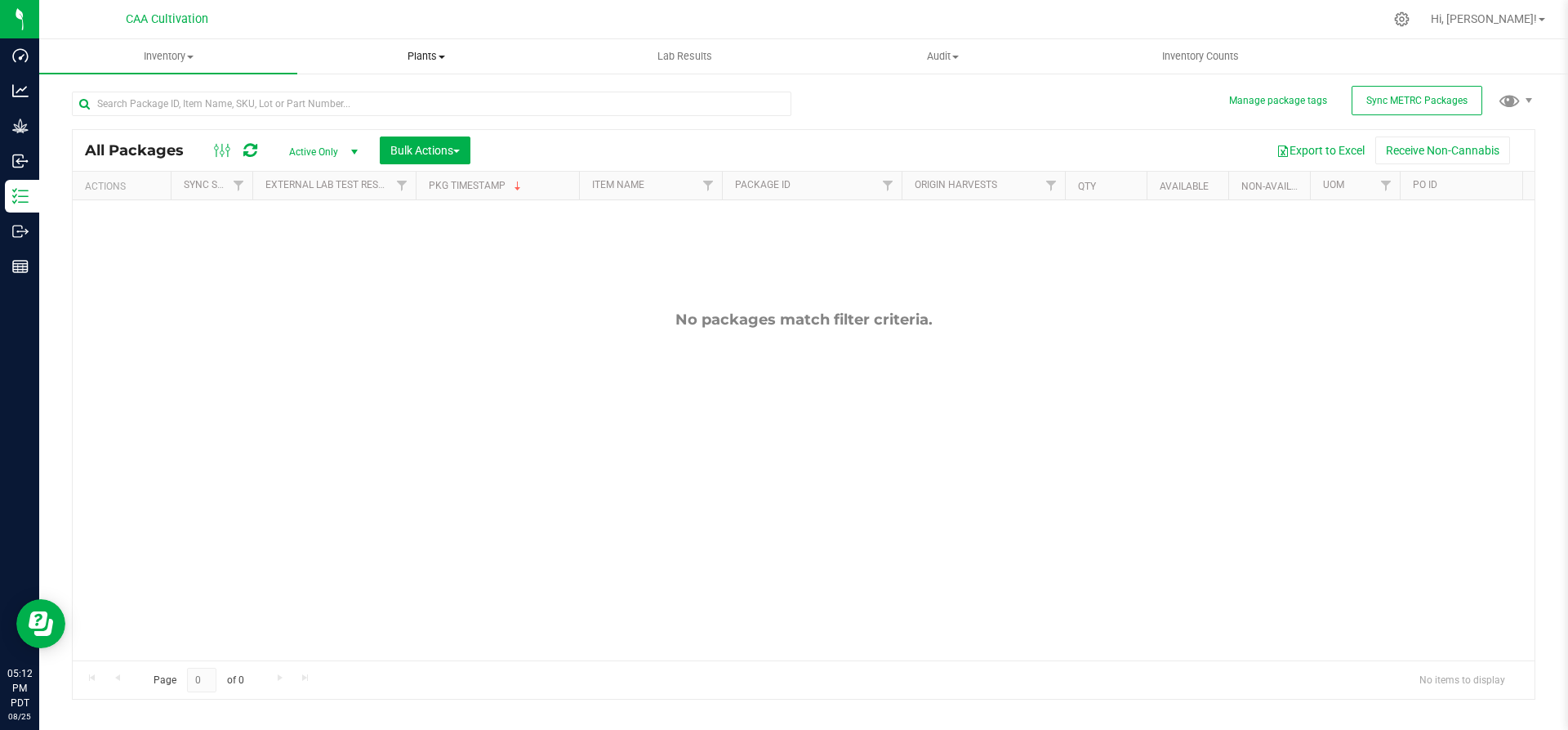
click at [422, 50] on span "Plants" at bounding box center [426, 56] width 256 height 15
click at [374, 100] on span "All plants" at bounding box center [344, 98] width 94 height 14
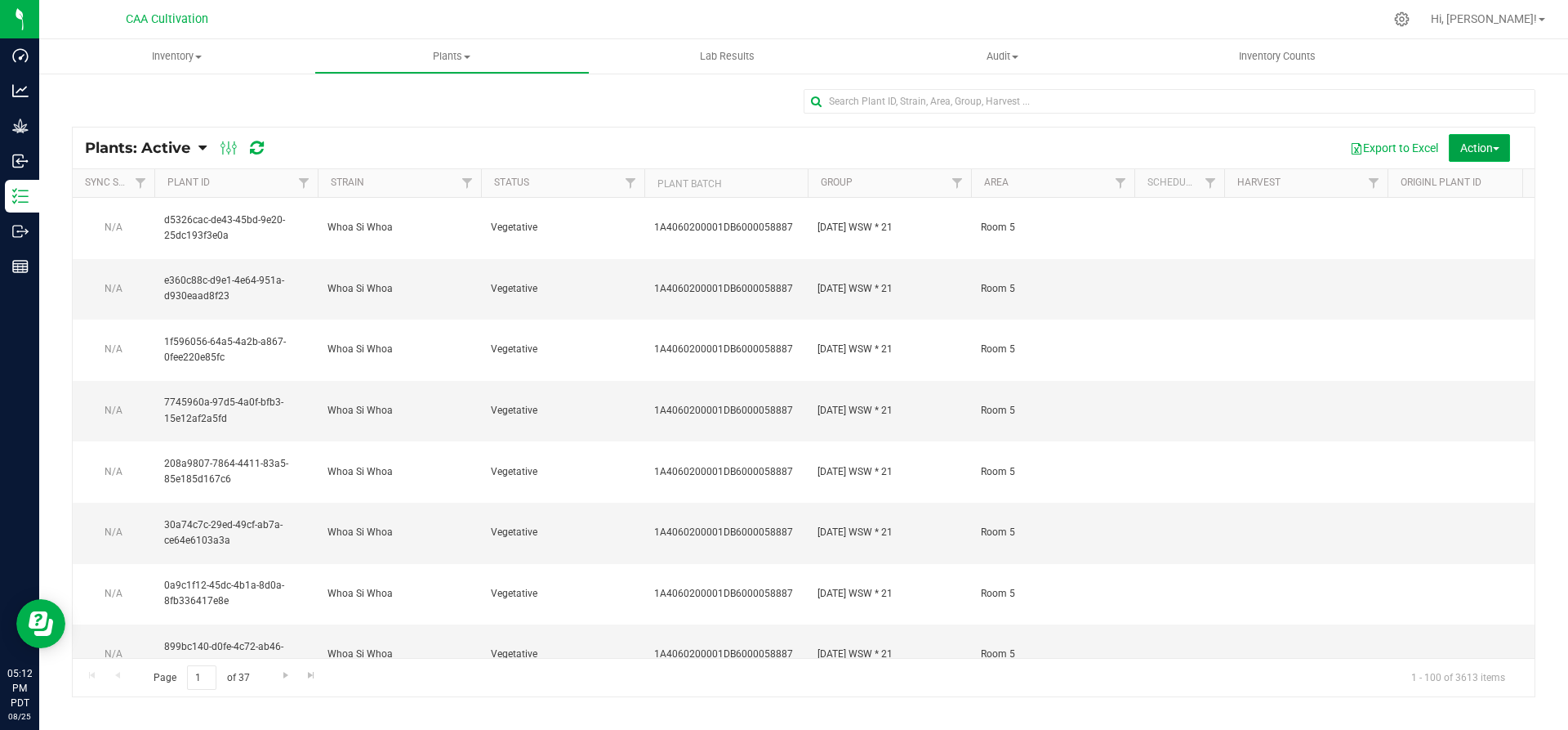
click at [1484, 156] on button "Action" at bounding box center [1479, 148] width 61 height 27
click at [1452, 218] on span "Manage plant tags" at bounding box center [1451, 213] width 89 height 13
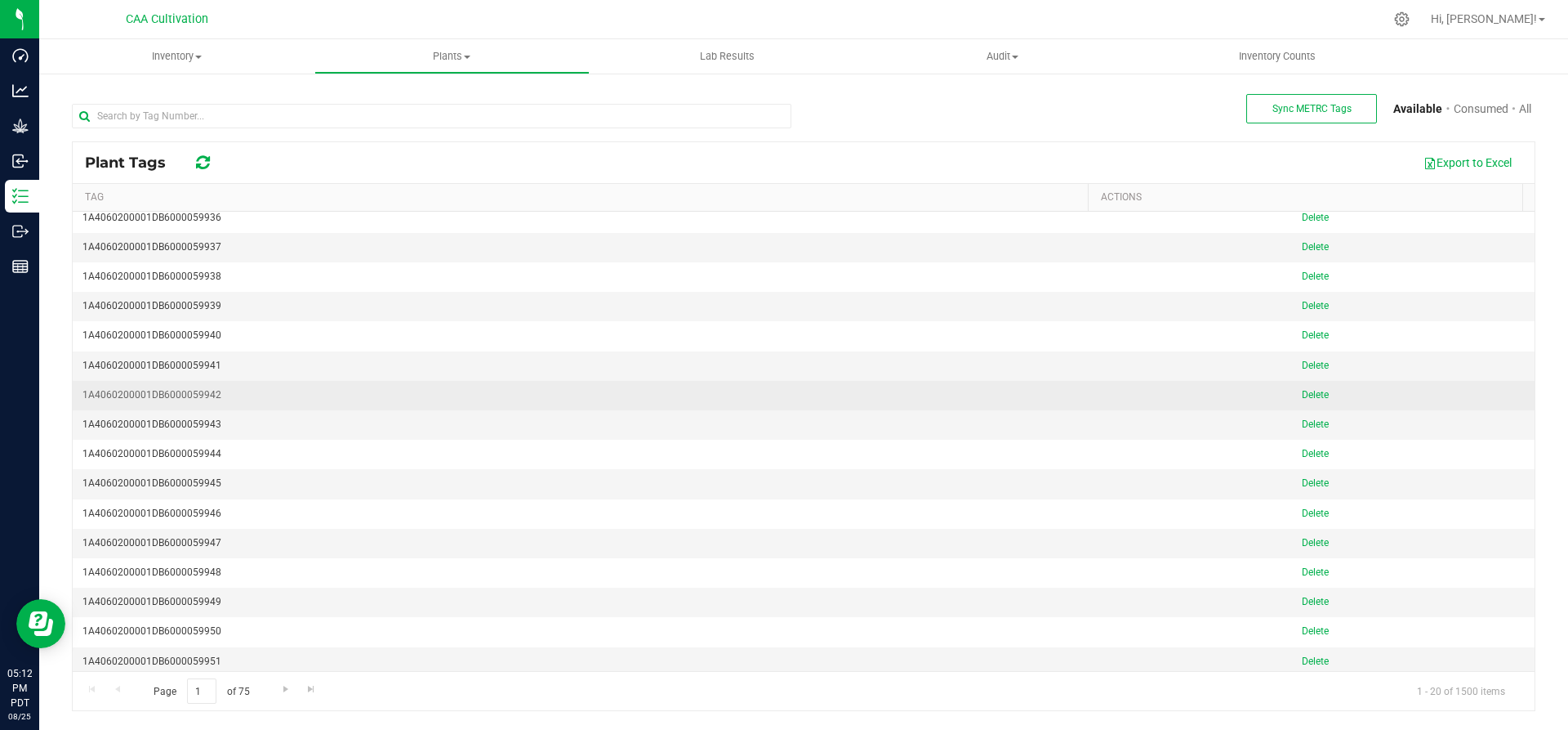
scroll to position [130, 0]
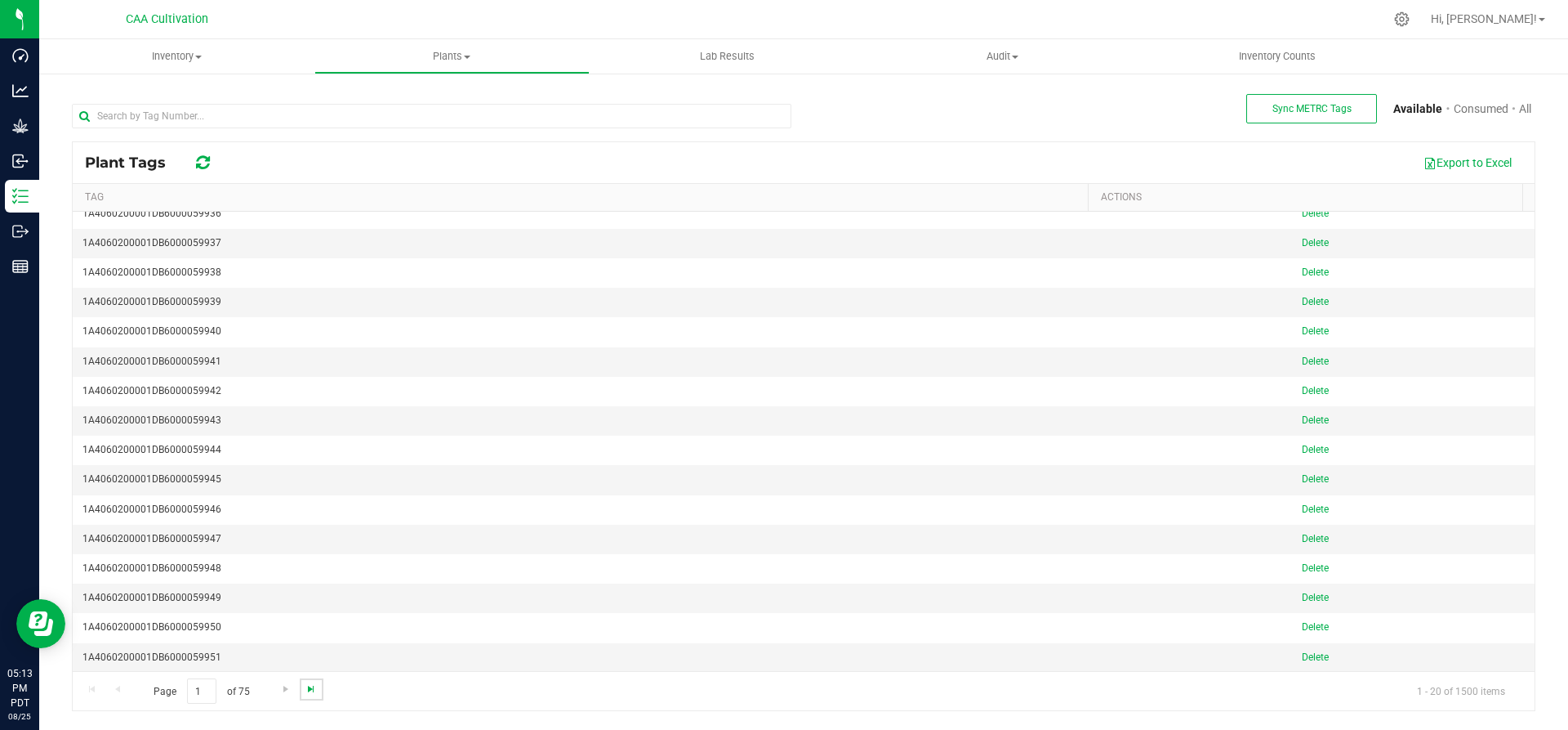
click at [311, 685] on span "Go to the last page" at bounding box center [311, 688] width 13 height 13
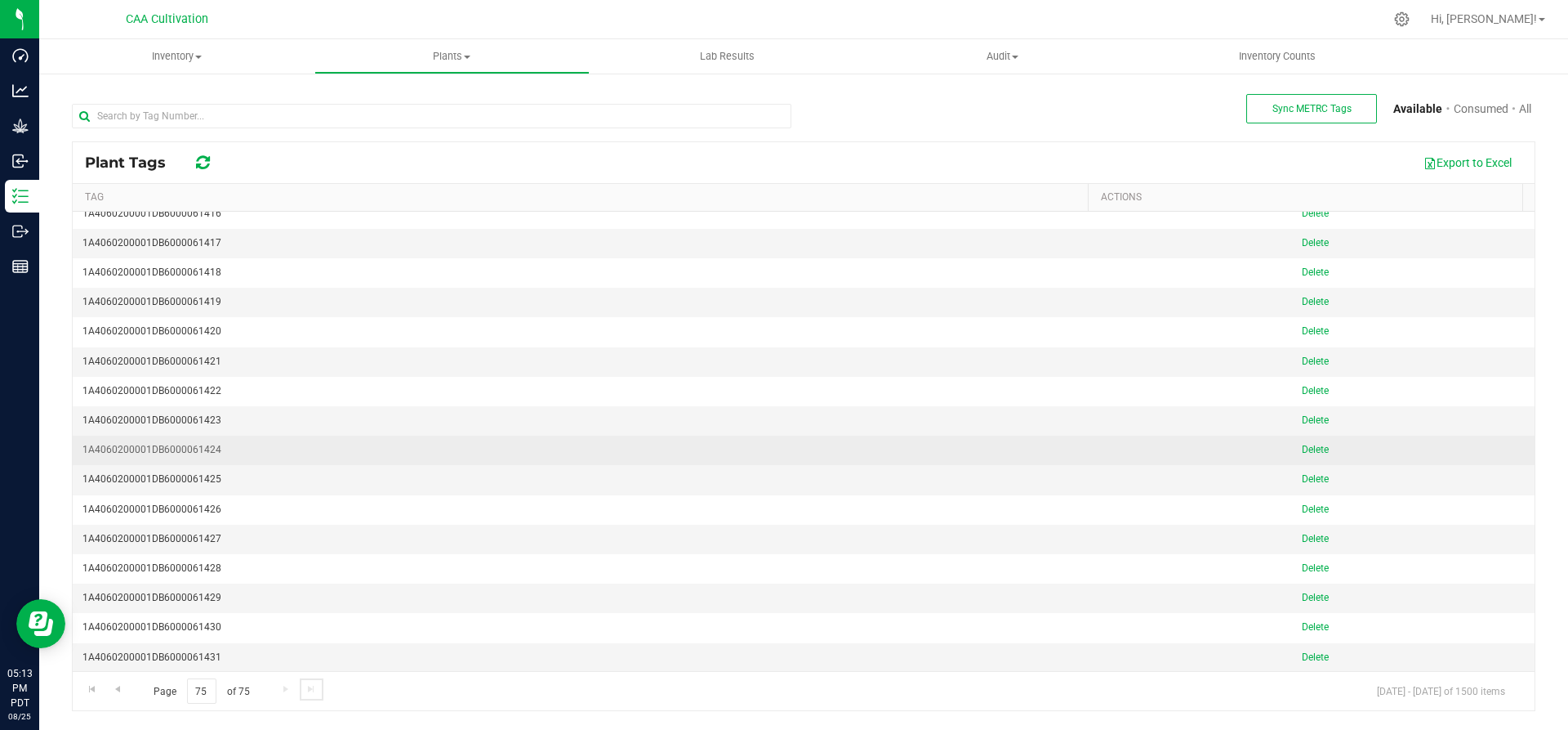
scroll to position [0, 0]
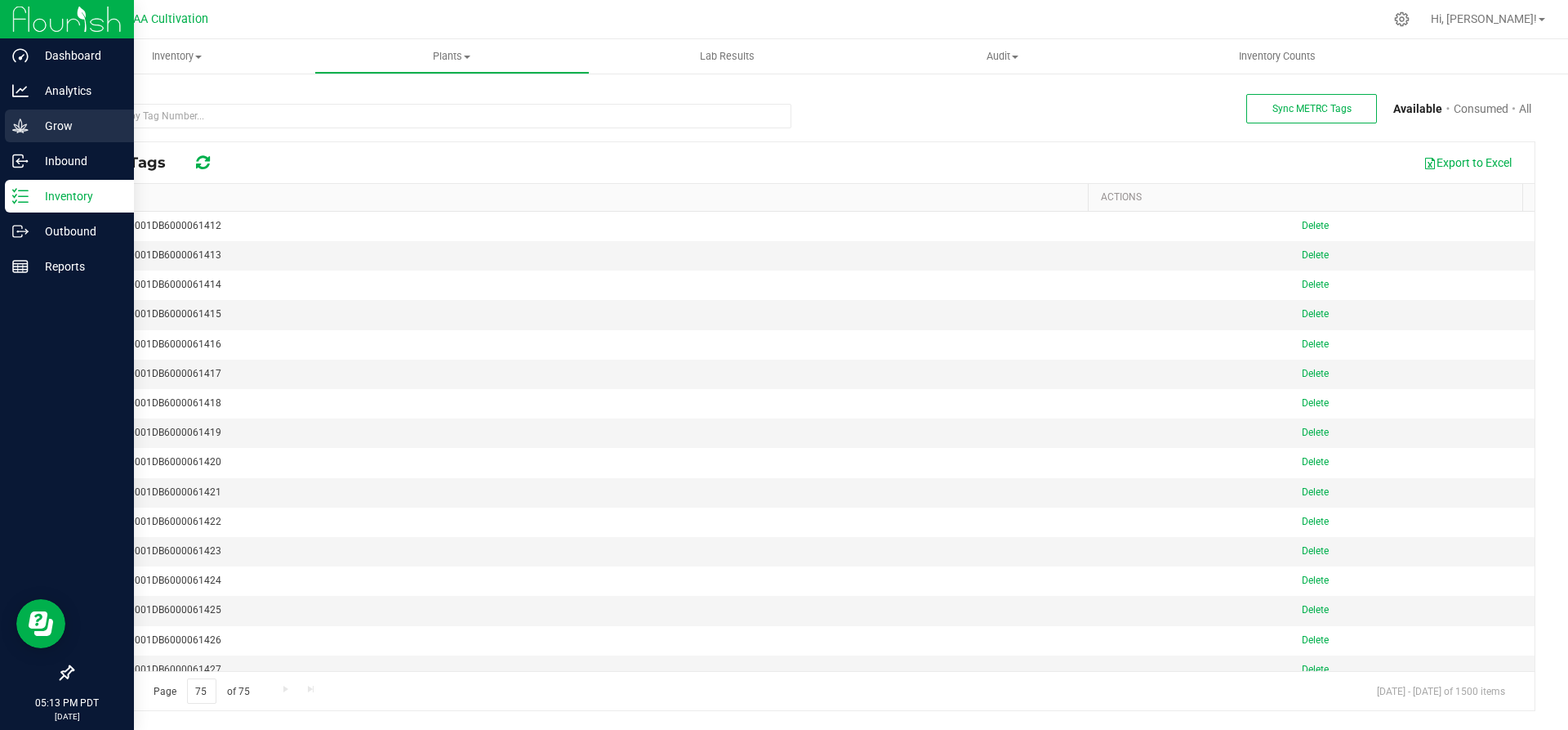
click at [24, 122] on icon at bounding box center [20, 126] width 17 height 17
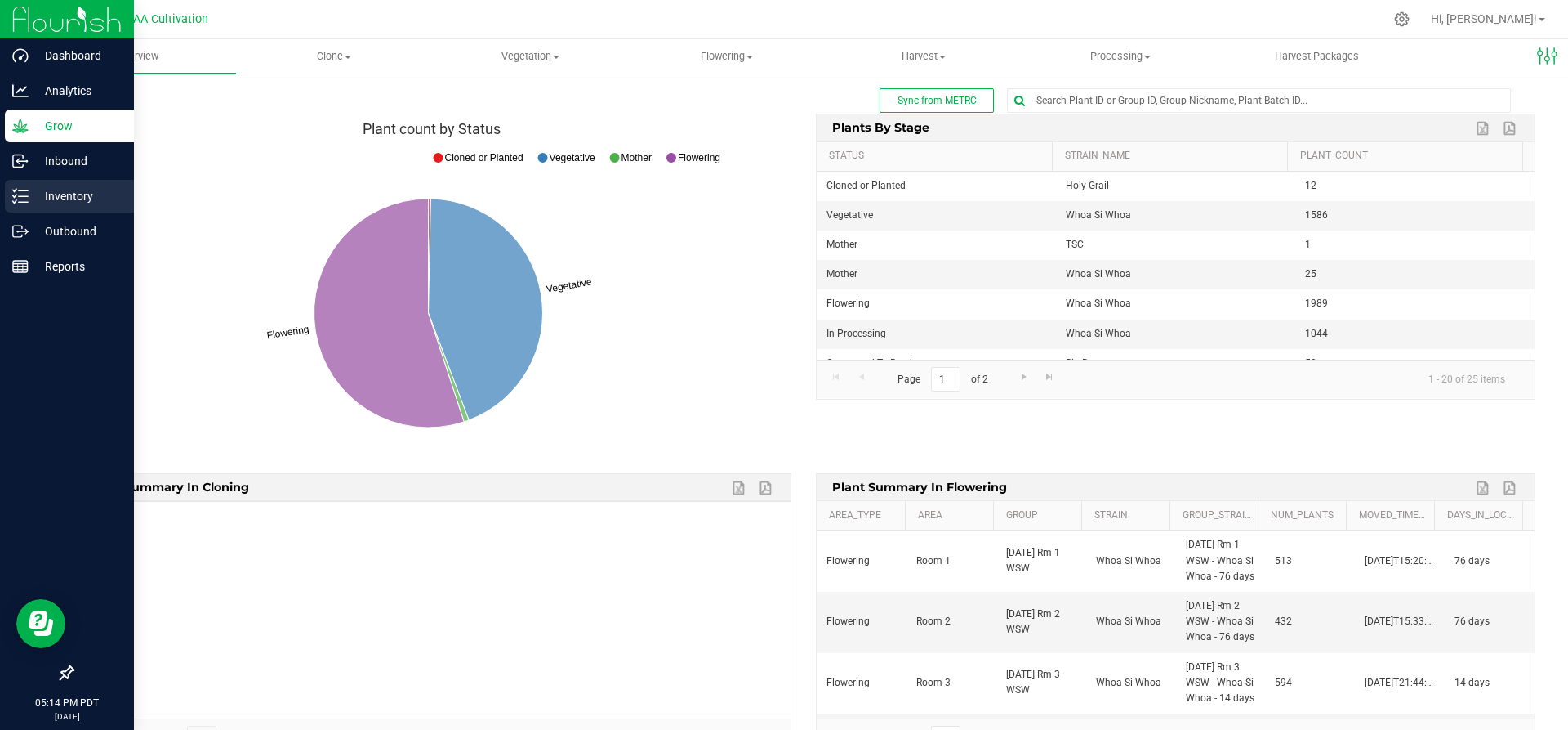
click at [65, 197] on p "Inventory" at bounding box center [77, 196] width 98 height 20
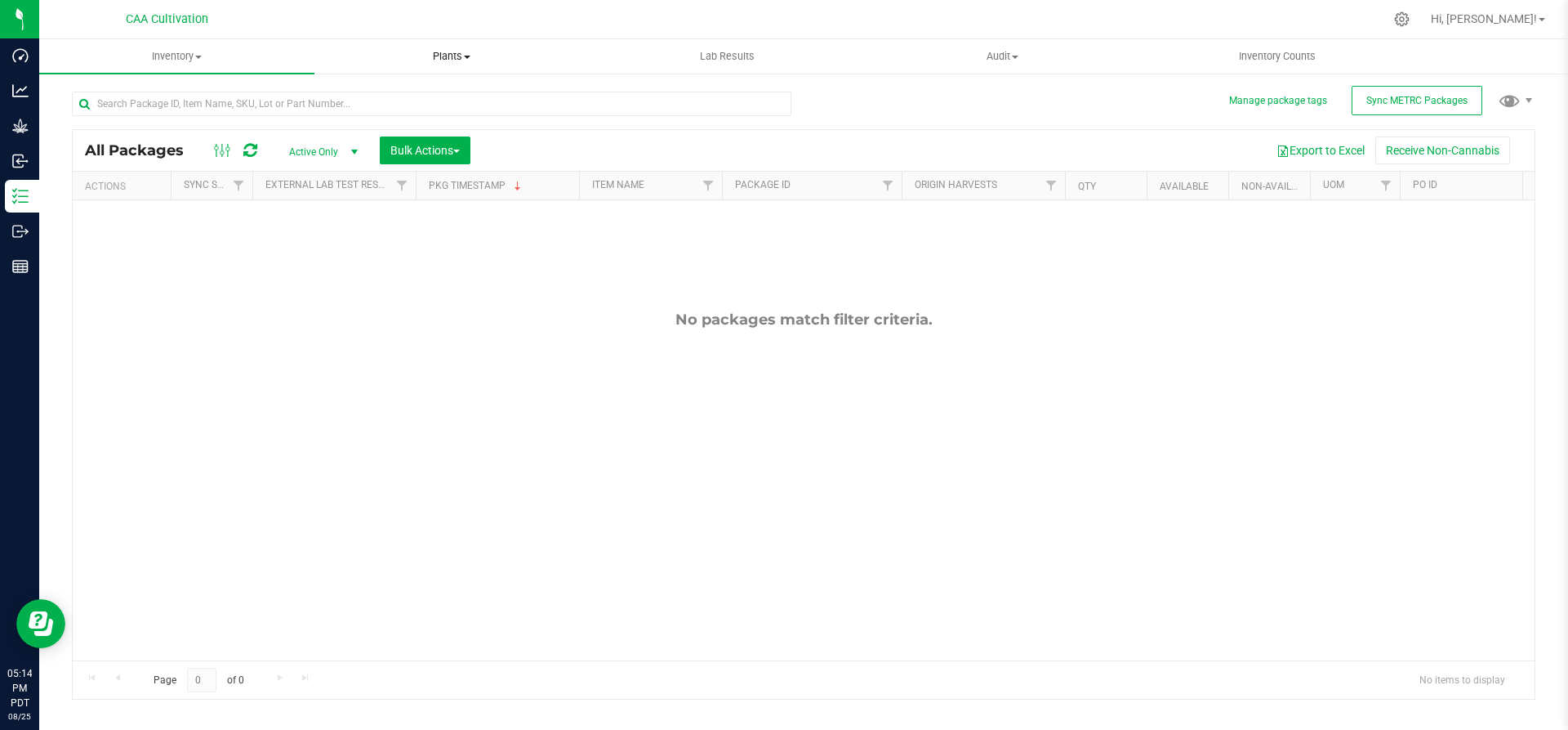
click at [467, 56] on span at bounding box center [467, 57] width 7 height 3
click at [379, 94] on span "All plants" at bounding box center [362, 98] width 94 height 14
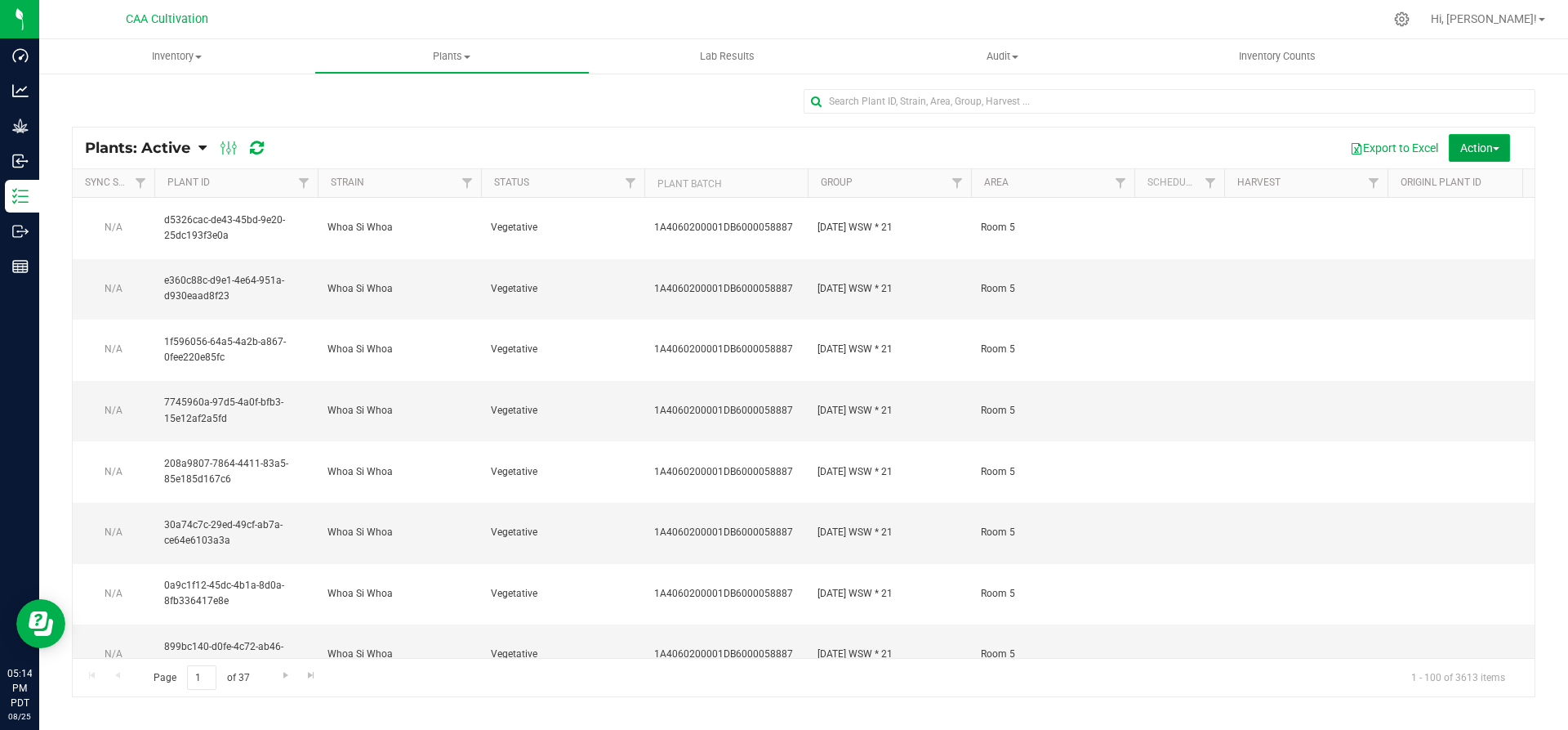
click at [1497, 145] on span "Action" at bounding box center [1480, 147] width 39 height 13
click at [1456, 215] on span "Manage plant tags" at bounding box center [1451, 213] width 89 height 13
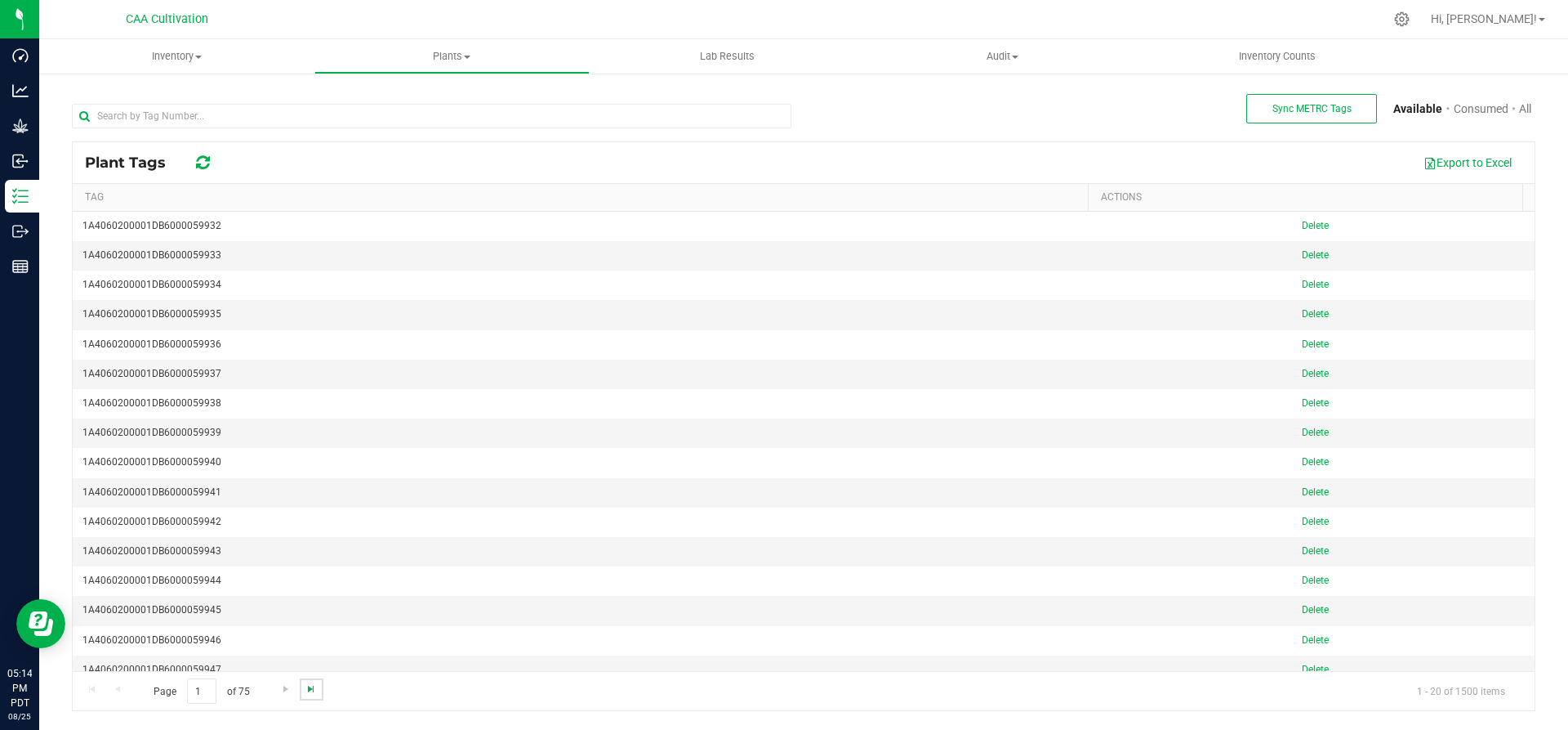
click at [310, 690] on span "Go to the last page" at bounding box center [311, 688] width 13 height 13
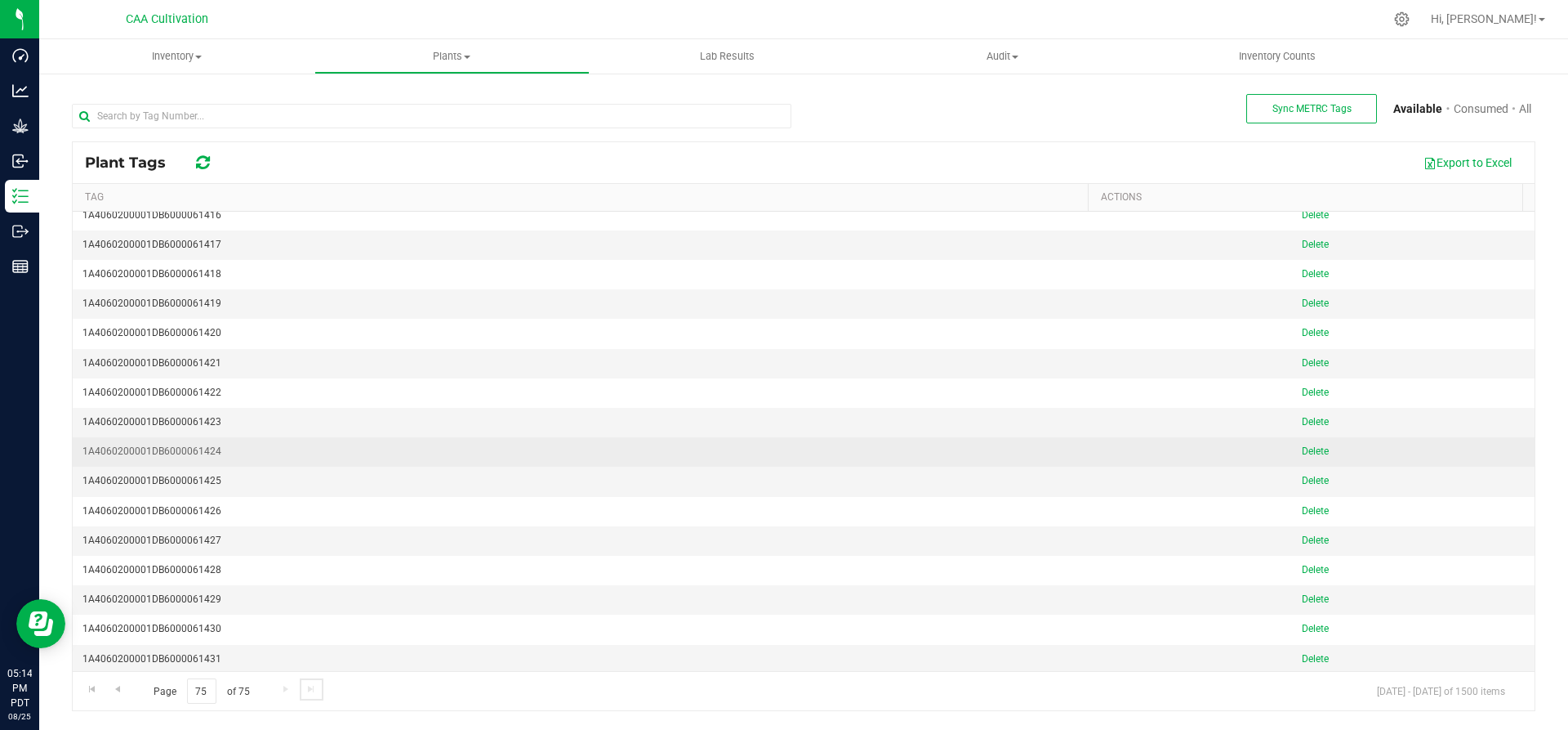
scroll to position [130, 0]
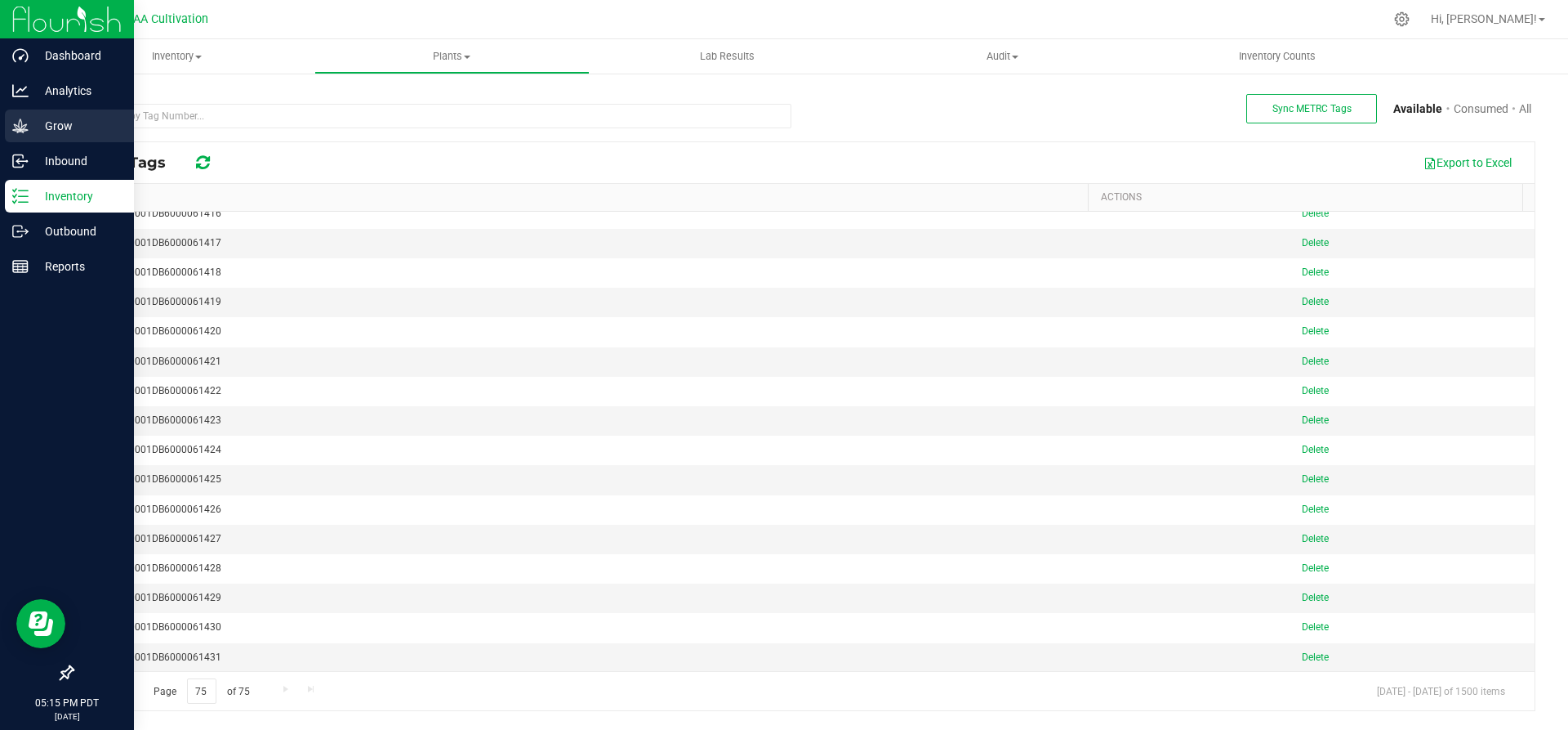
click at [51, 124] on p "Grow" at bounding box center [77, 126] width 98 height 20
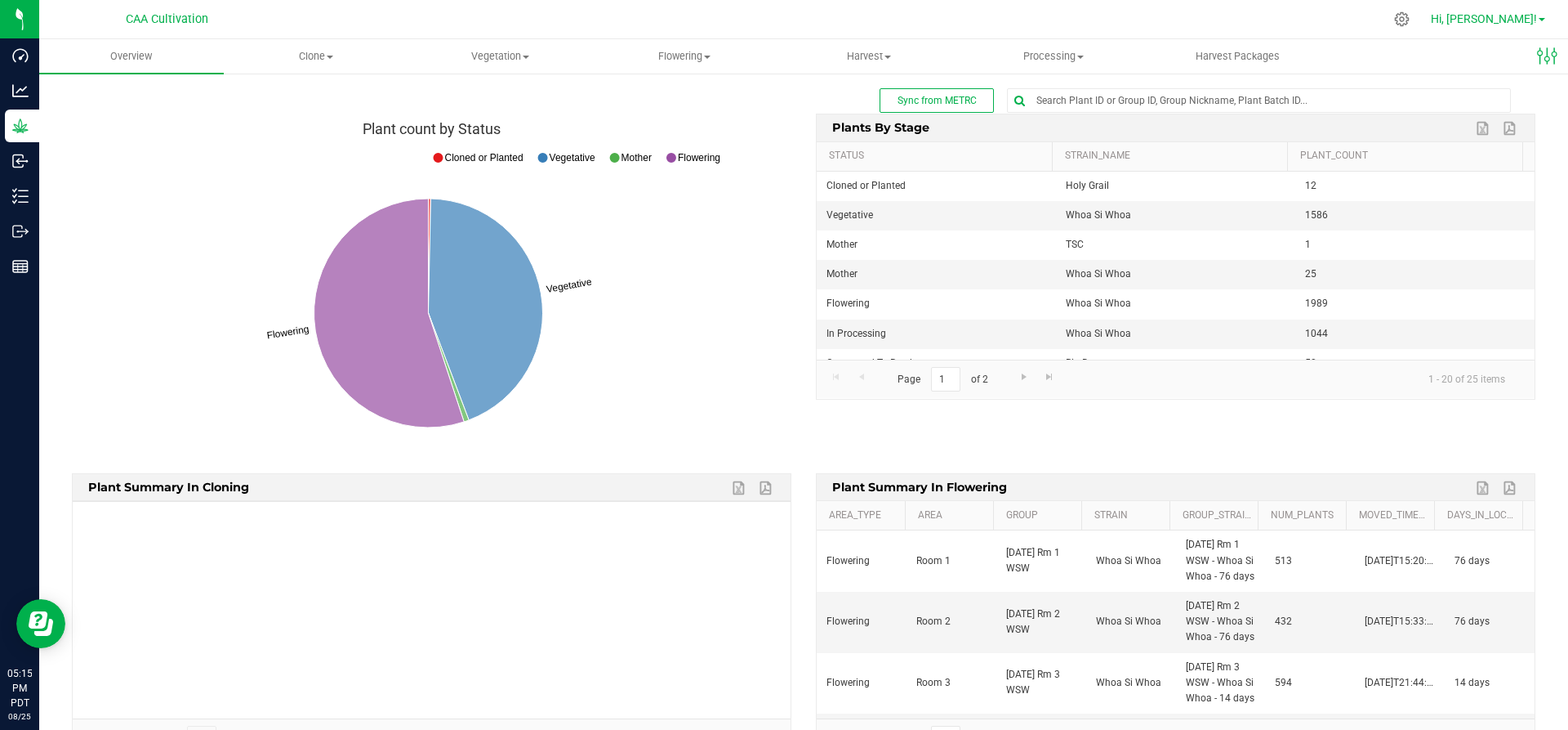
click at [1524, 21] on span "Hi, [PERSON_NAME]!" at bounding box center [1484, 18] width 106 height 13
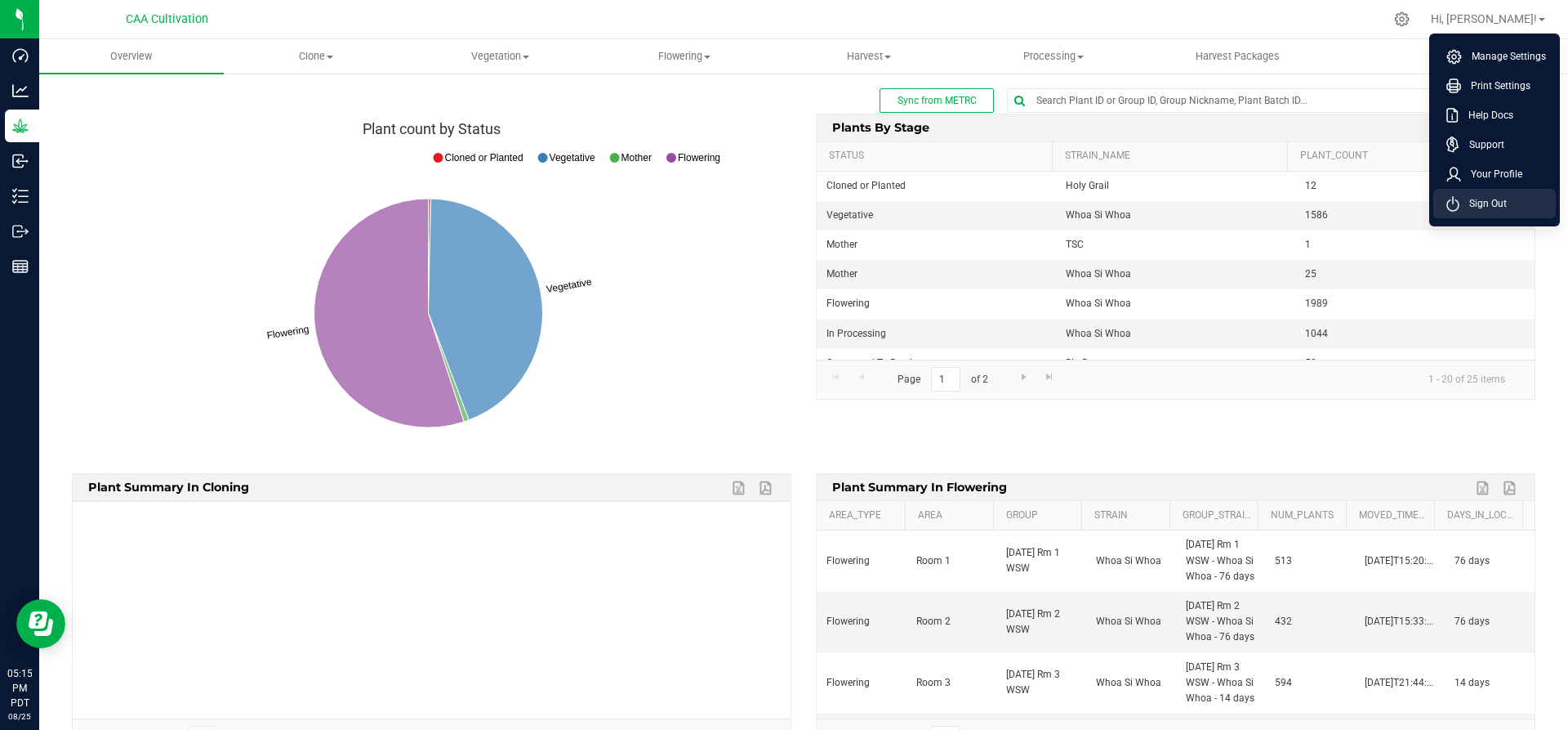
click at [1497, 202] on span "Sign Out" at bounding box center [1483, 203] width 47 height 17
